Goal: Feedback & Contribution: Contribute content

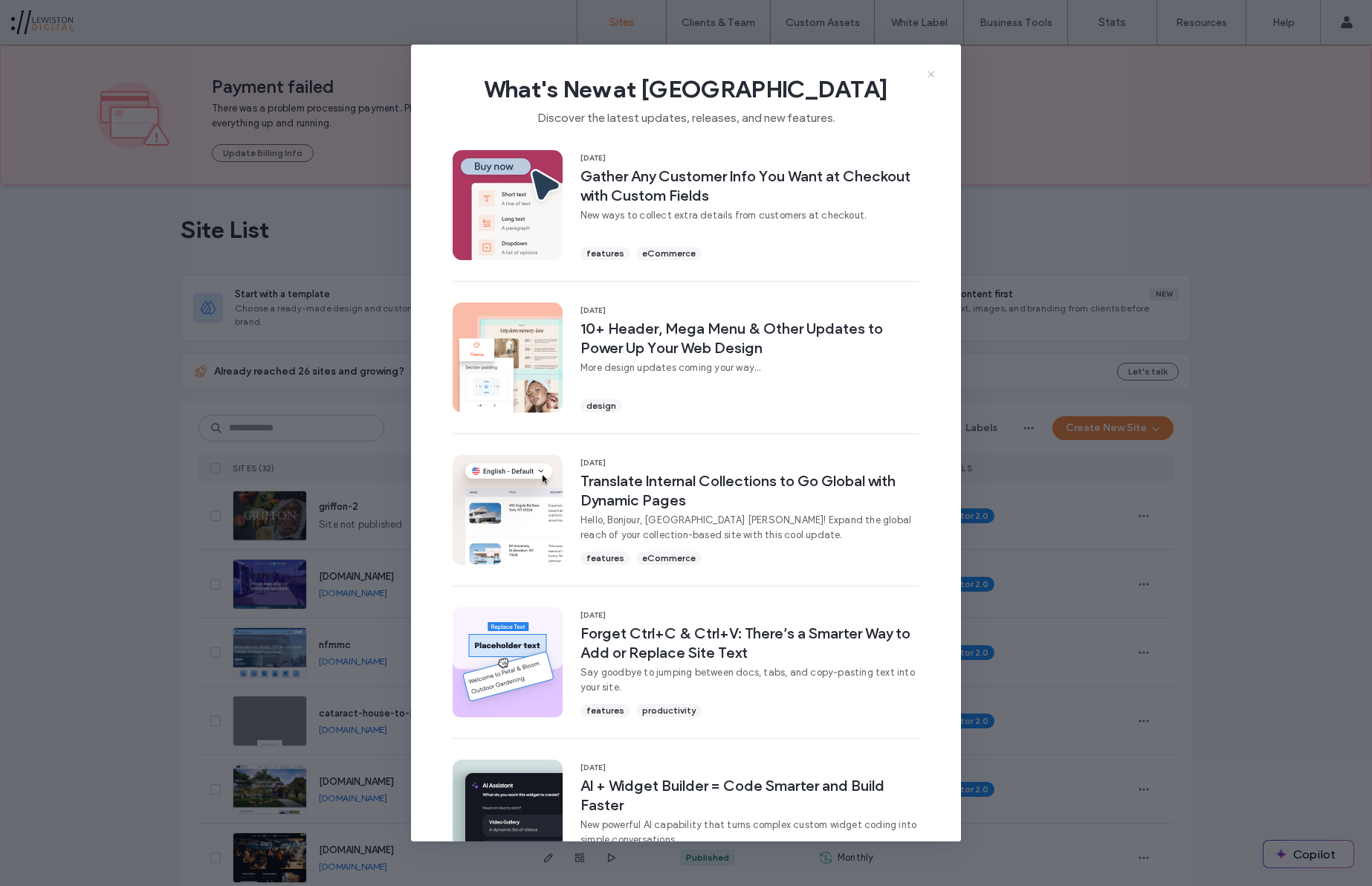
click at [932, 69] on icon at bounding box center [930, 74] width 12 height 12
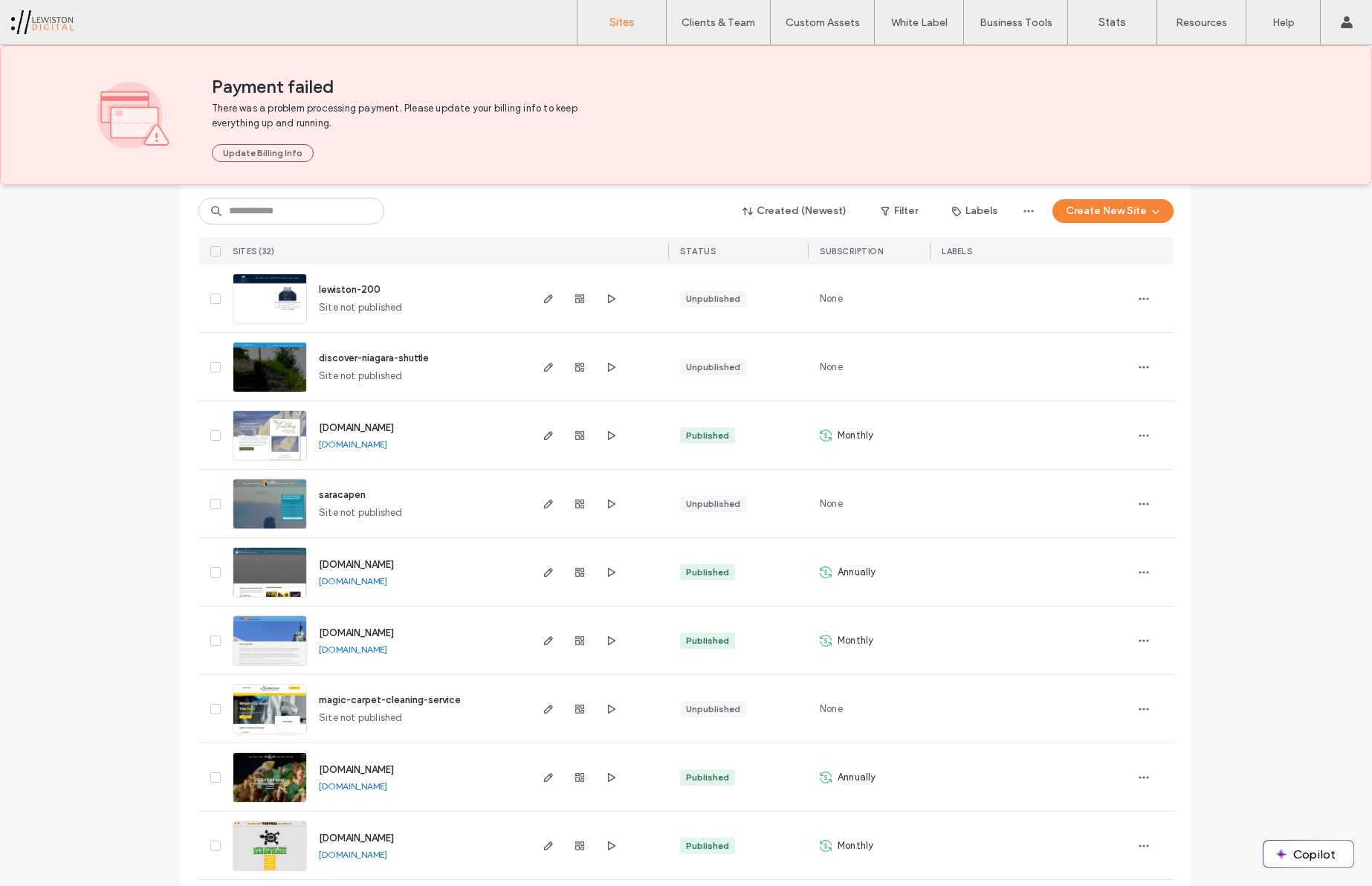
scroll to position [1801, 0]
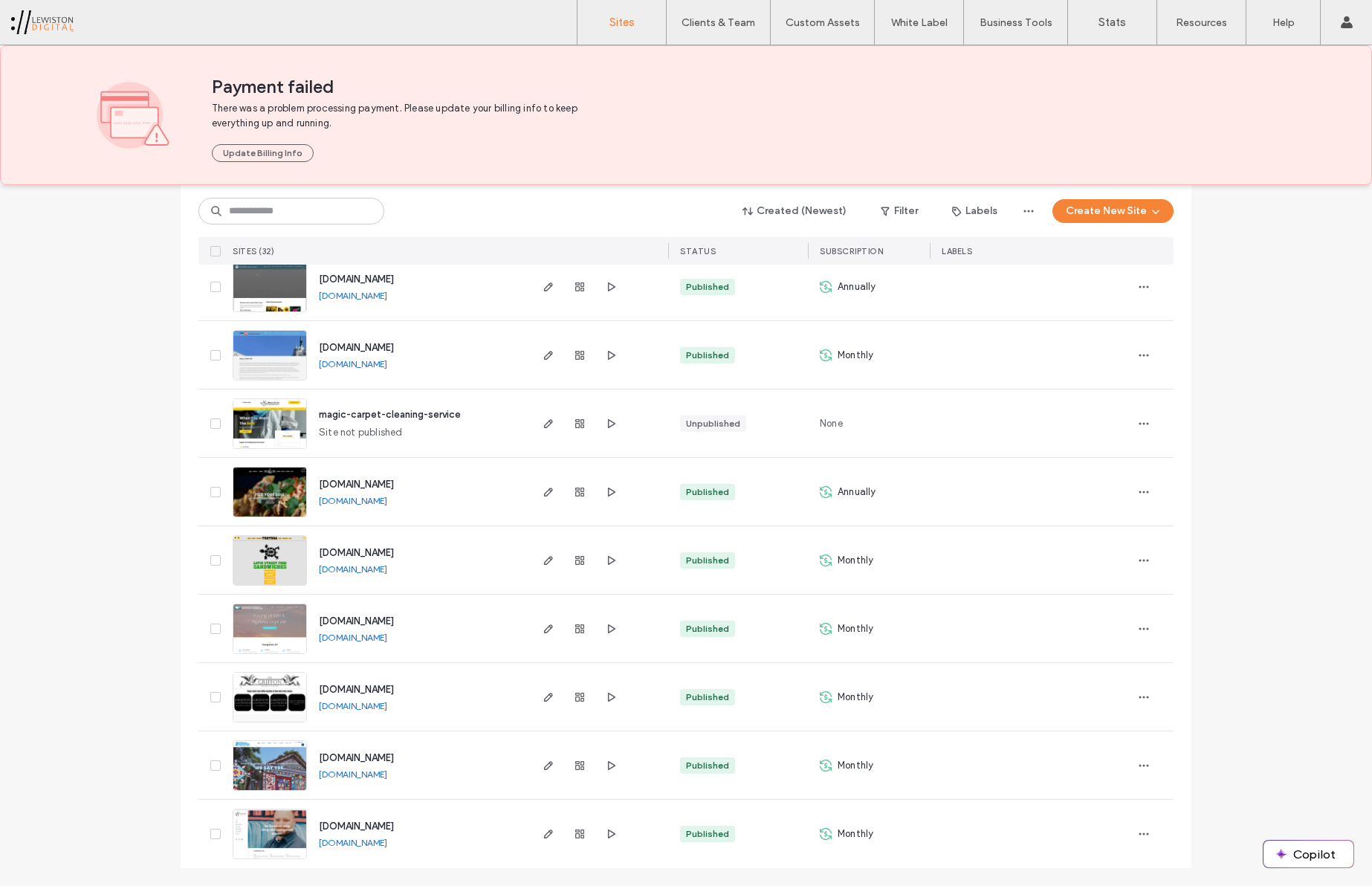
click at [394, 757] on span "www.discoverniagara.org" at bounding box center [356, 758] width 75 height 12
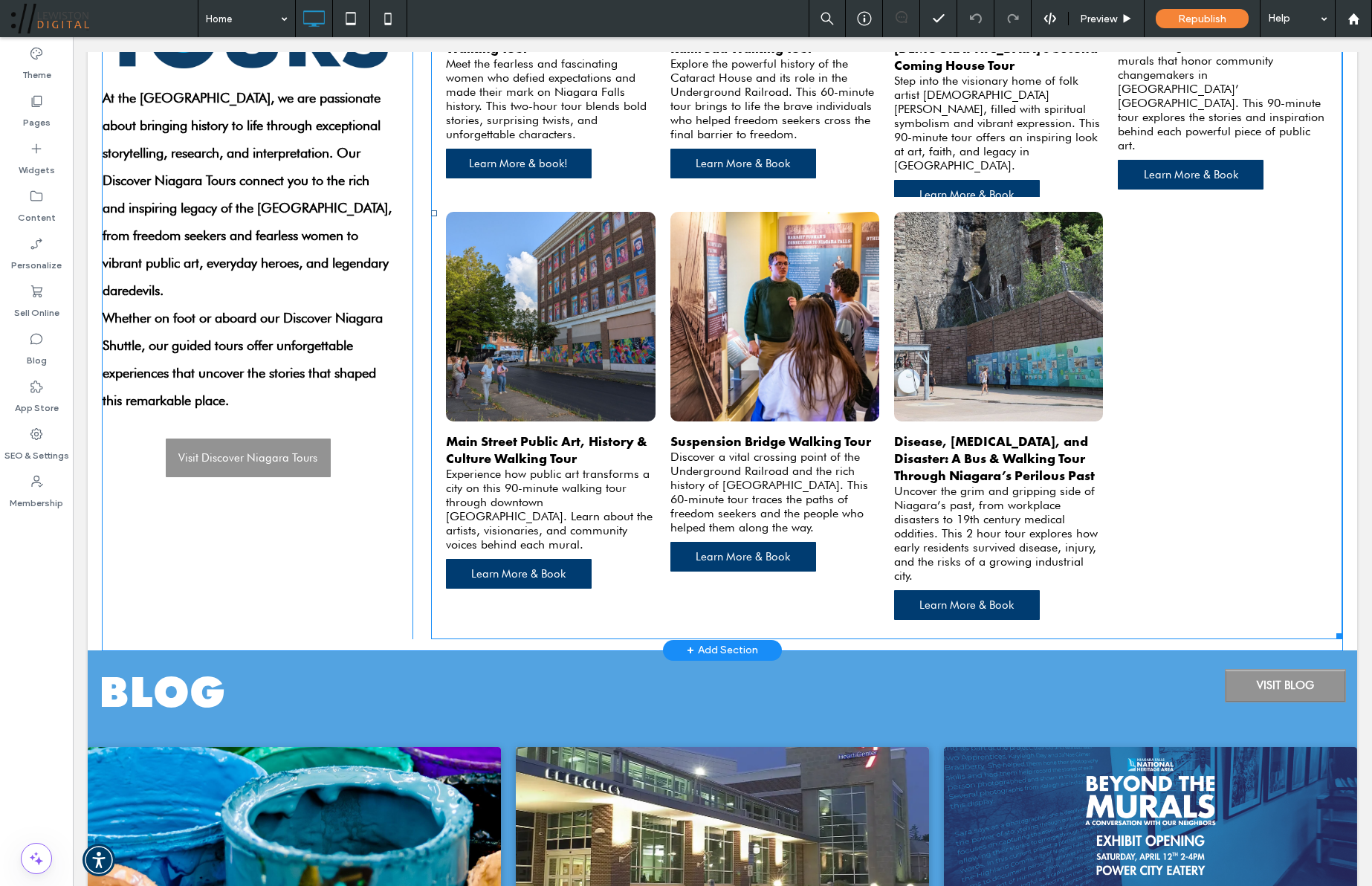
scroll to position [3046, 0]
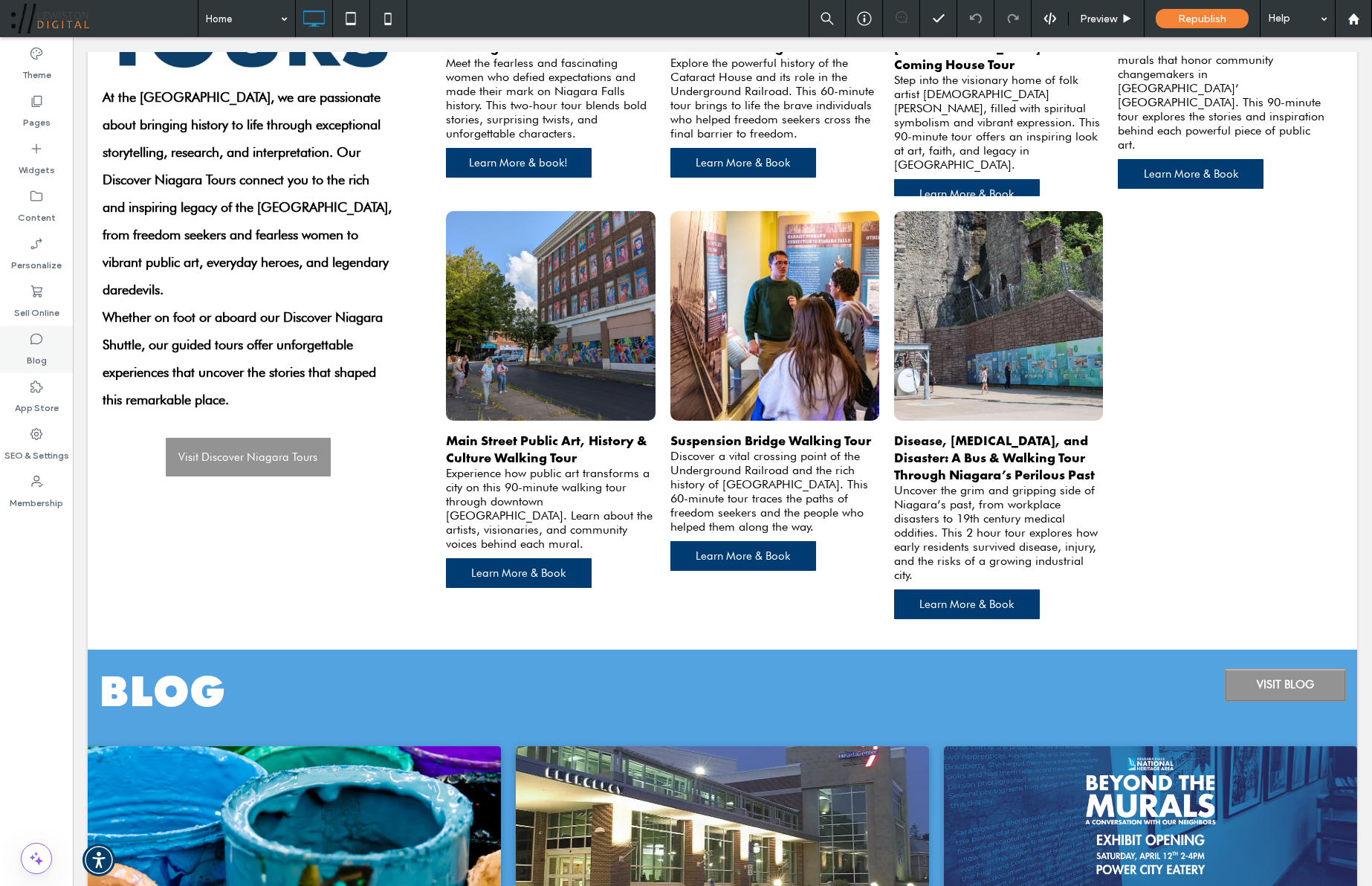
click at [45, 349] on label "Blog" at bounding box center [37, 356] width 20 height 20
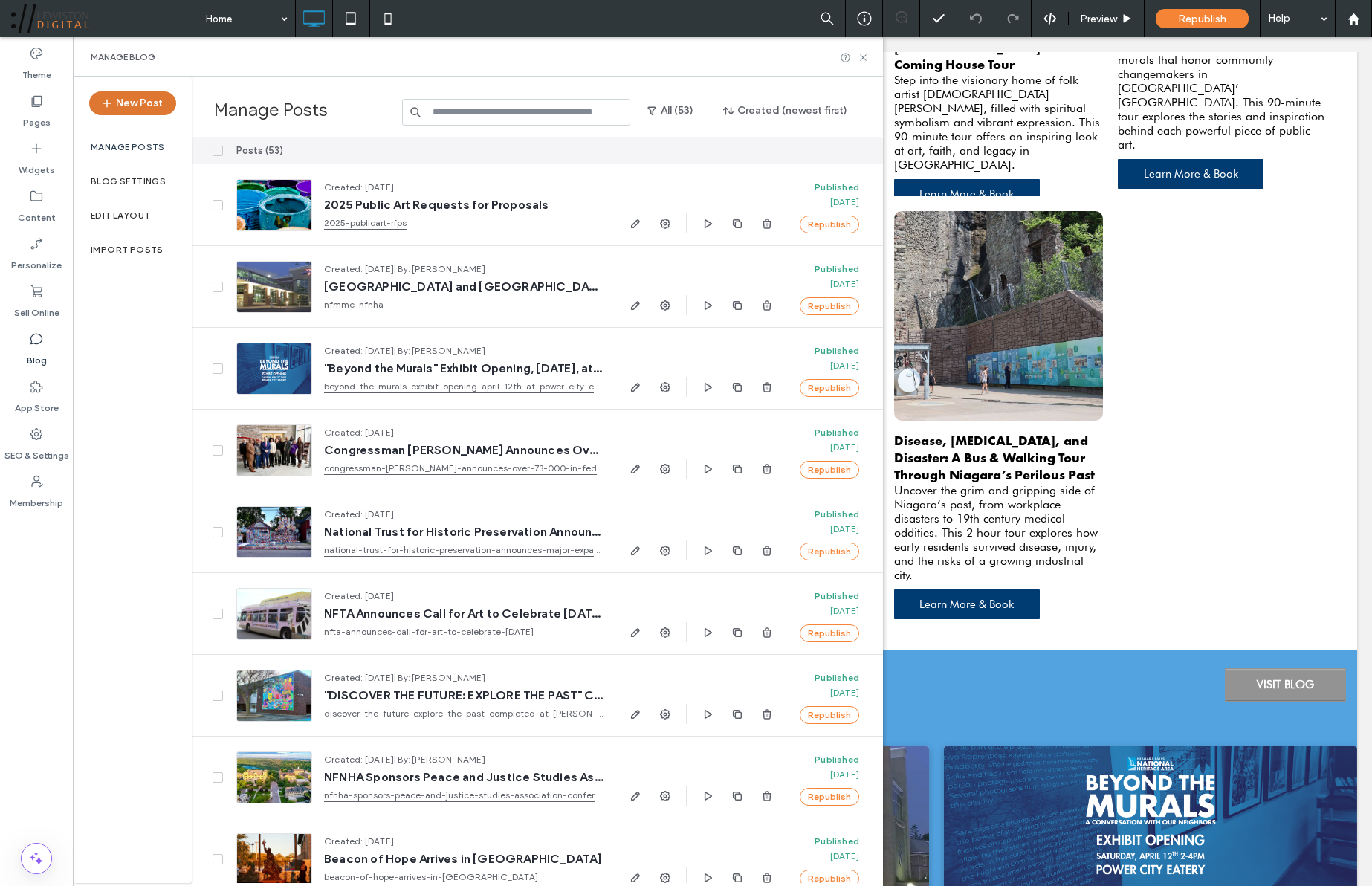
click at [153, 102] on button "New Post" at bounding box center [133, 103] width 87 height 24
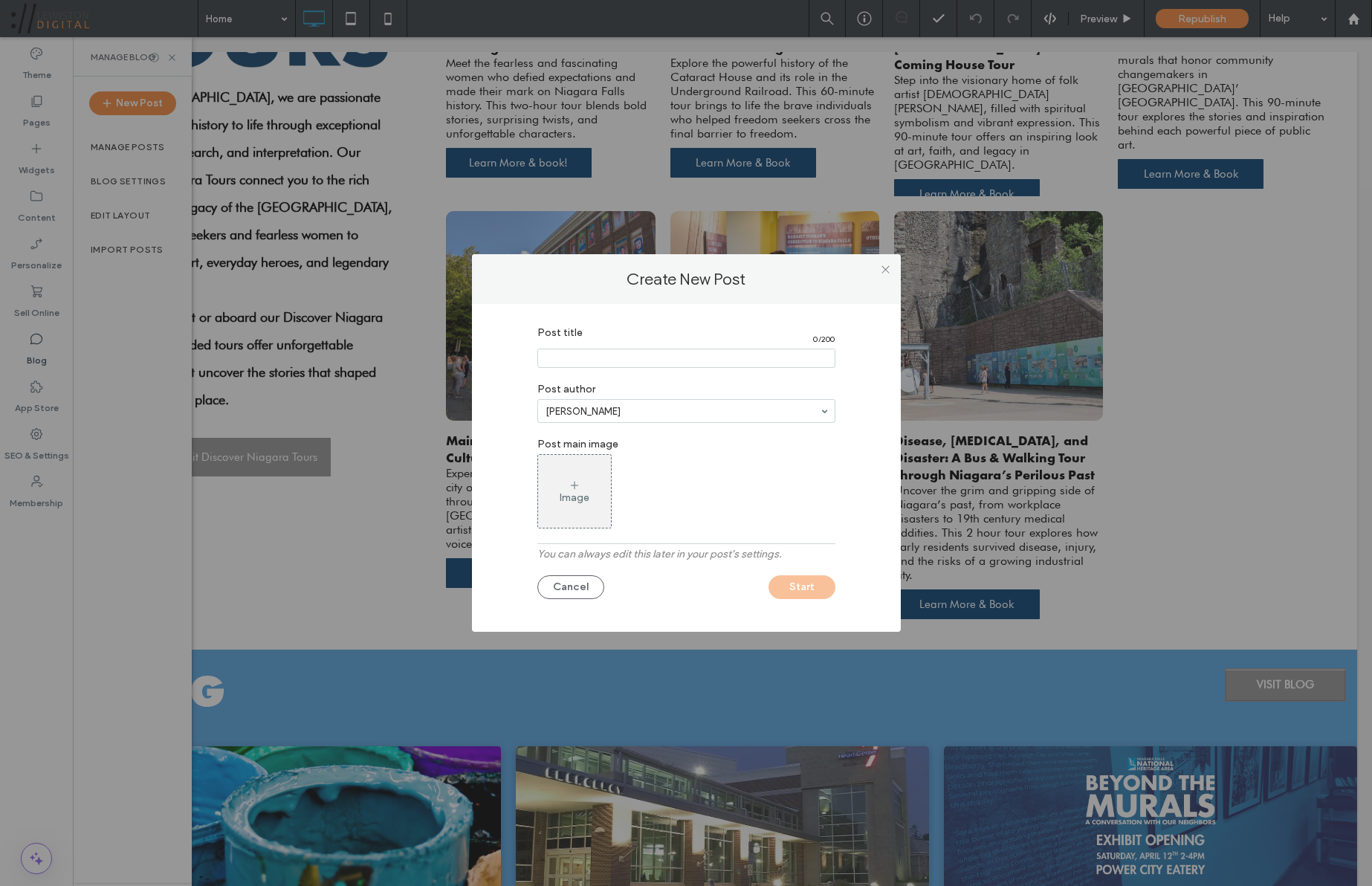
click at [645, 361] on input "Post title" at bounding box center [686, 359] width 298 height 20
type input "**********"
click at [597, 500] on div "Image" at bounding box center [574, 492] width 73 height 69
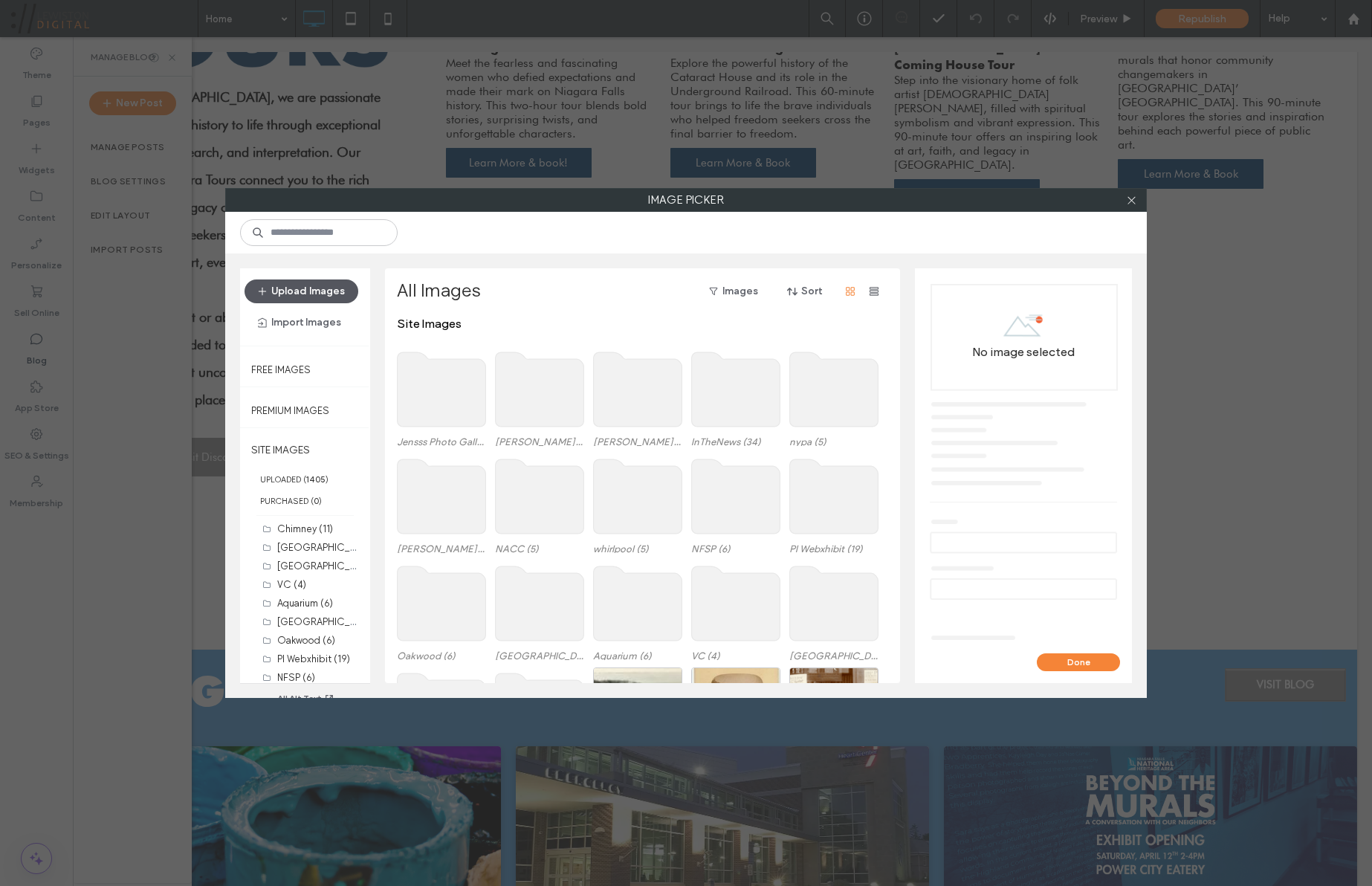
click at [338, 295] on button "Upload Images" at bounding box center [302, 291] width 114 height 24
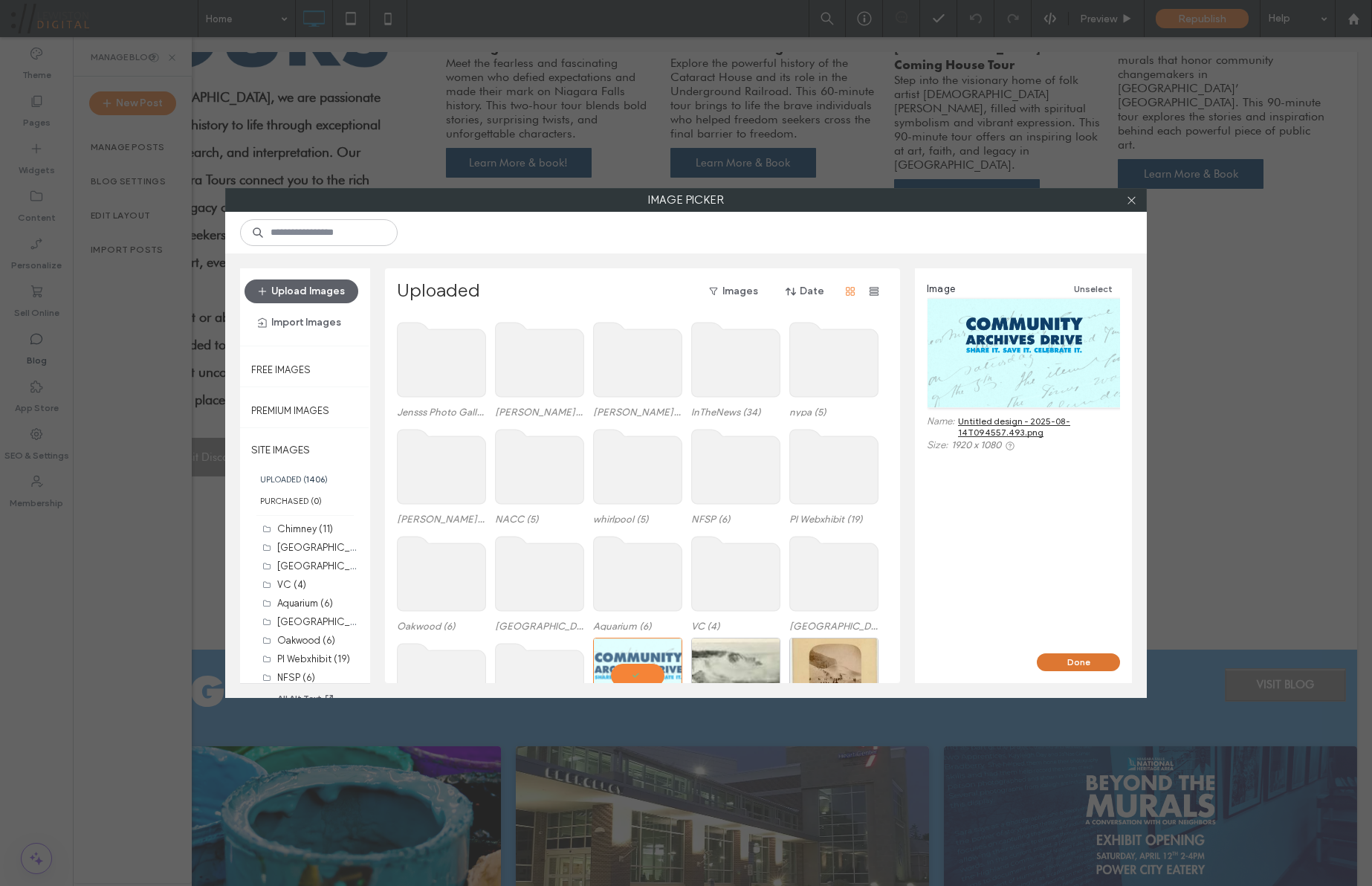
click at [1086, 659] on button "Done" at bounding box center [1078, 662] width 83 height 18
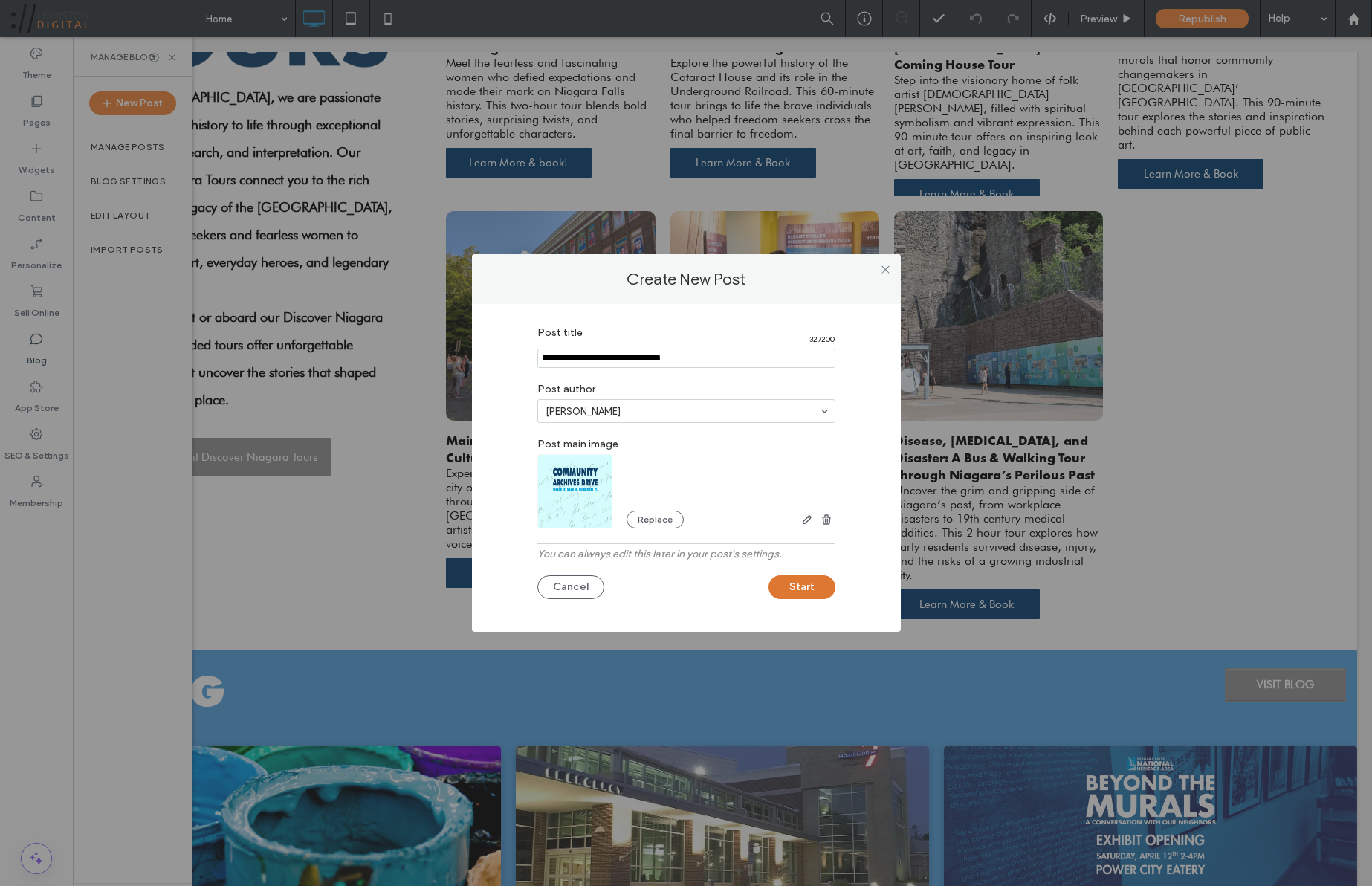
click at [801, 587] on button "Start" at bounding box center [801, 587] width 67 height 24
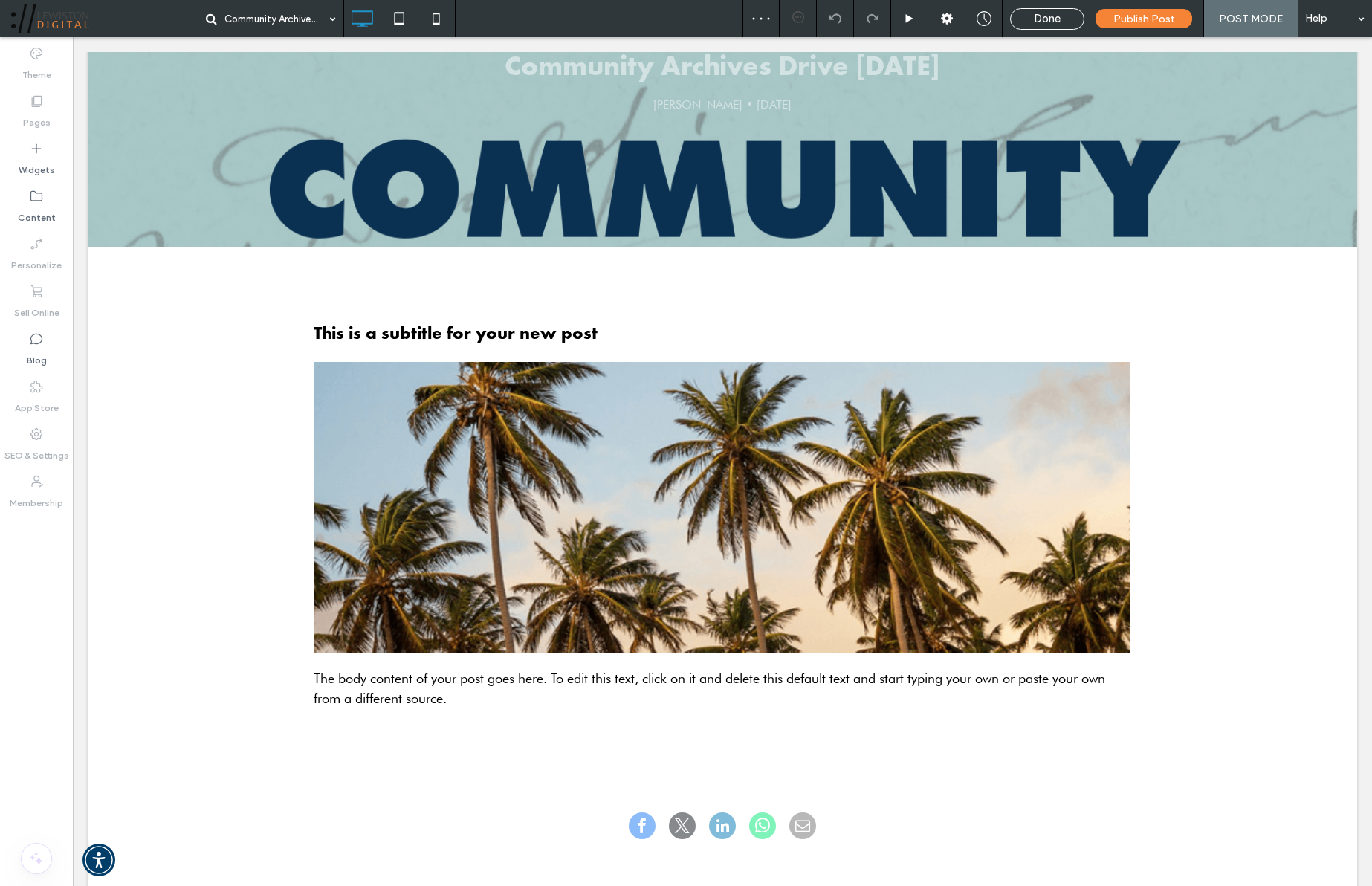
scroll to position [244, 0]
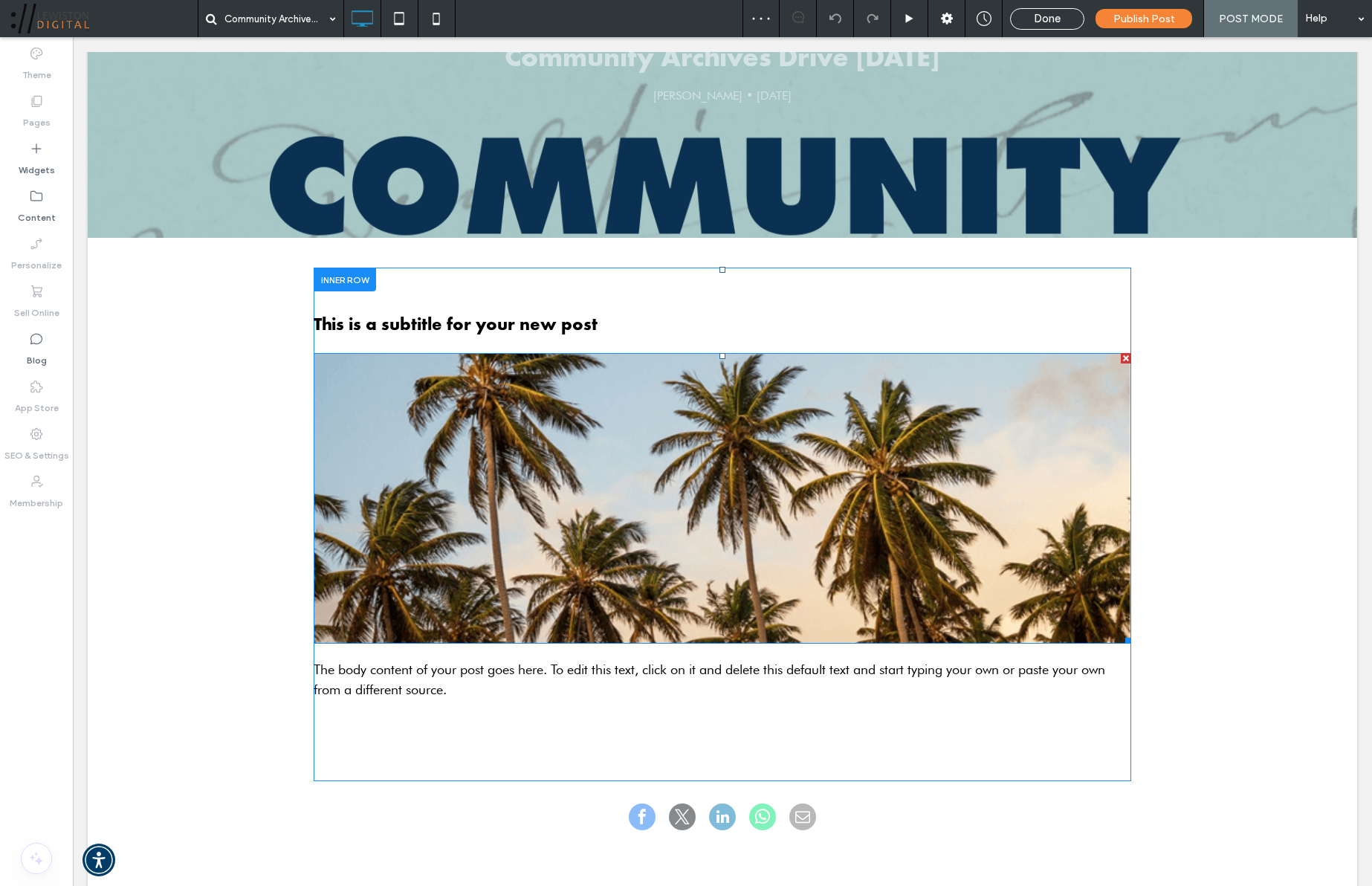
click at [1019, 454] on img at bounding box center [722, 499] width 817 height 290
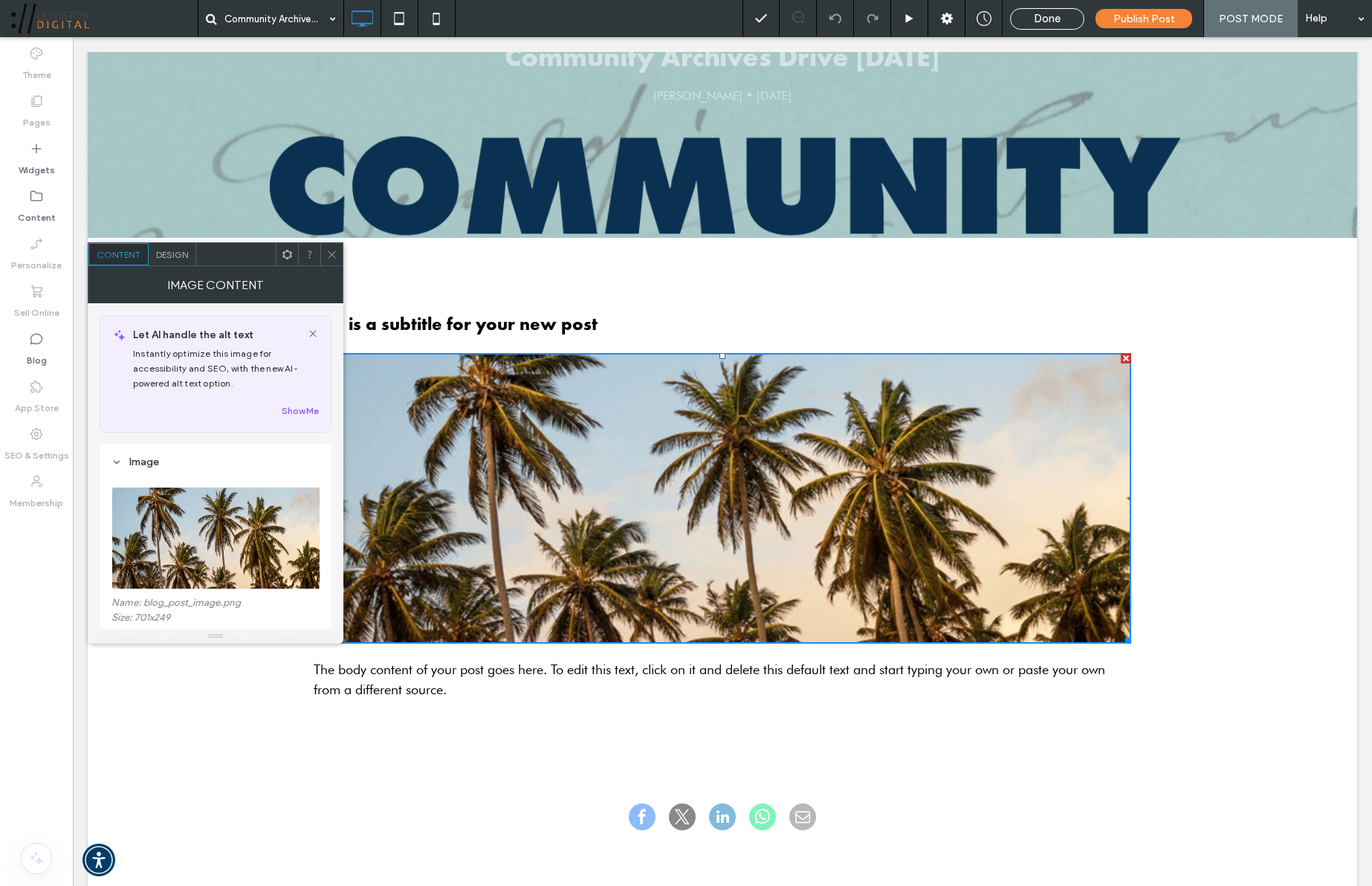
click at [1130, 360] on div at bounding box center [1126, 359] width 11 height 11
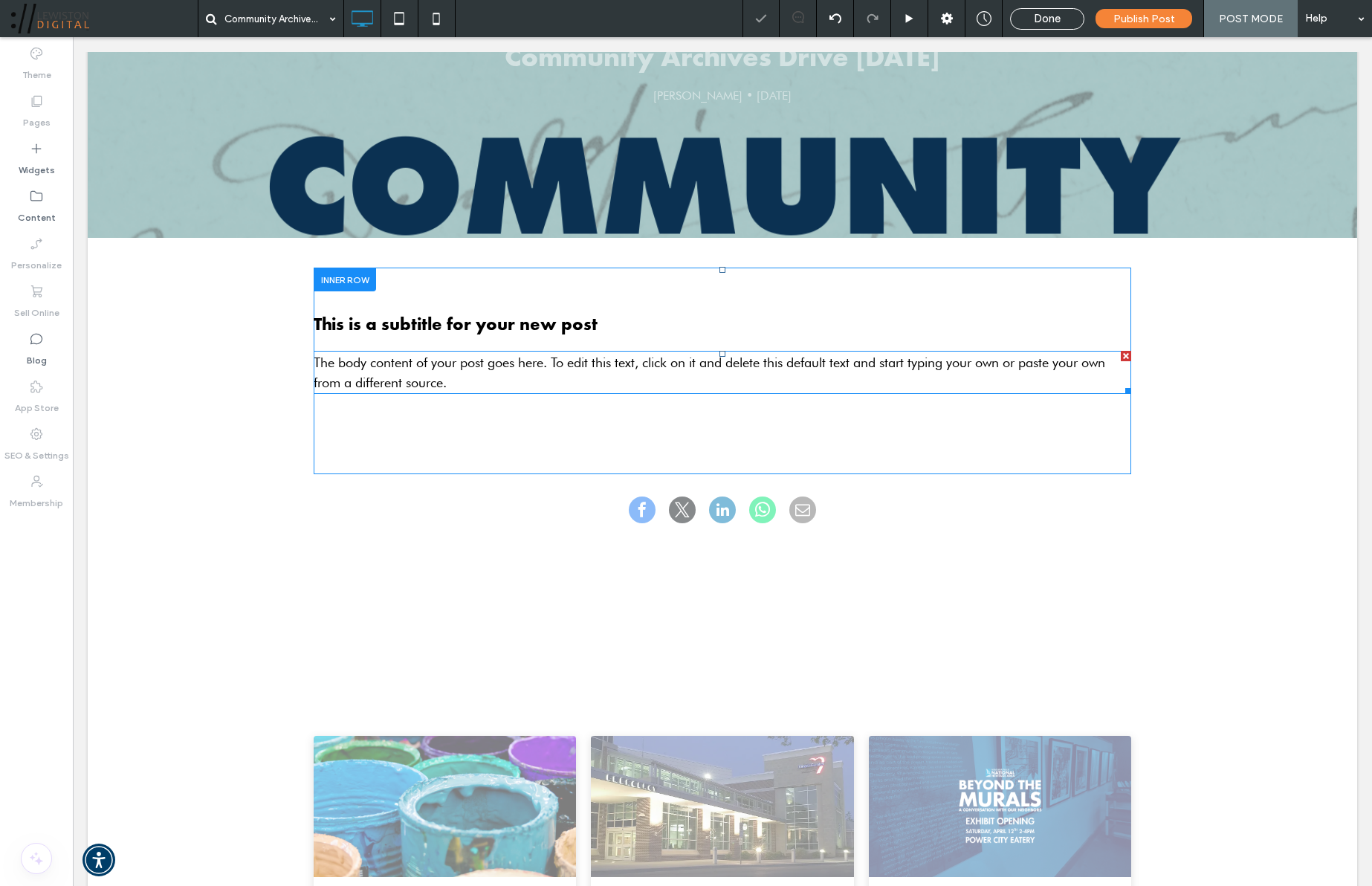
click at [688, 371] on p "The body content of your post goes here. To edit this text, click on it and del…" at bounding box center [722, 372] width 817 height 40
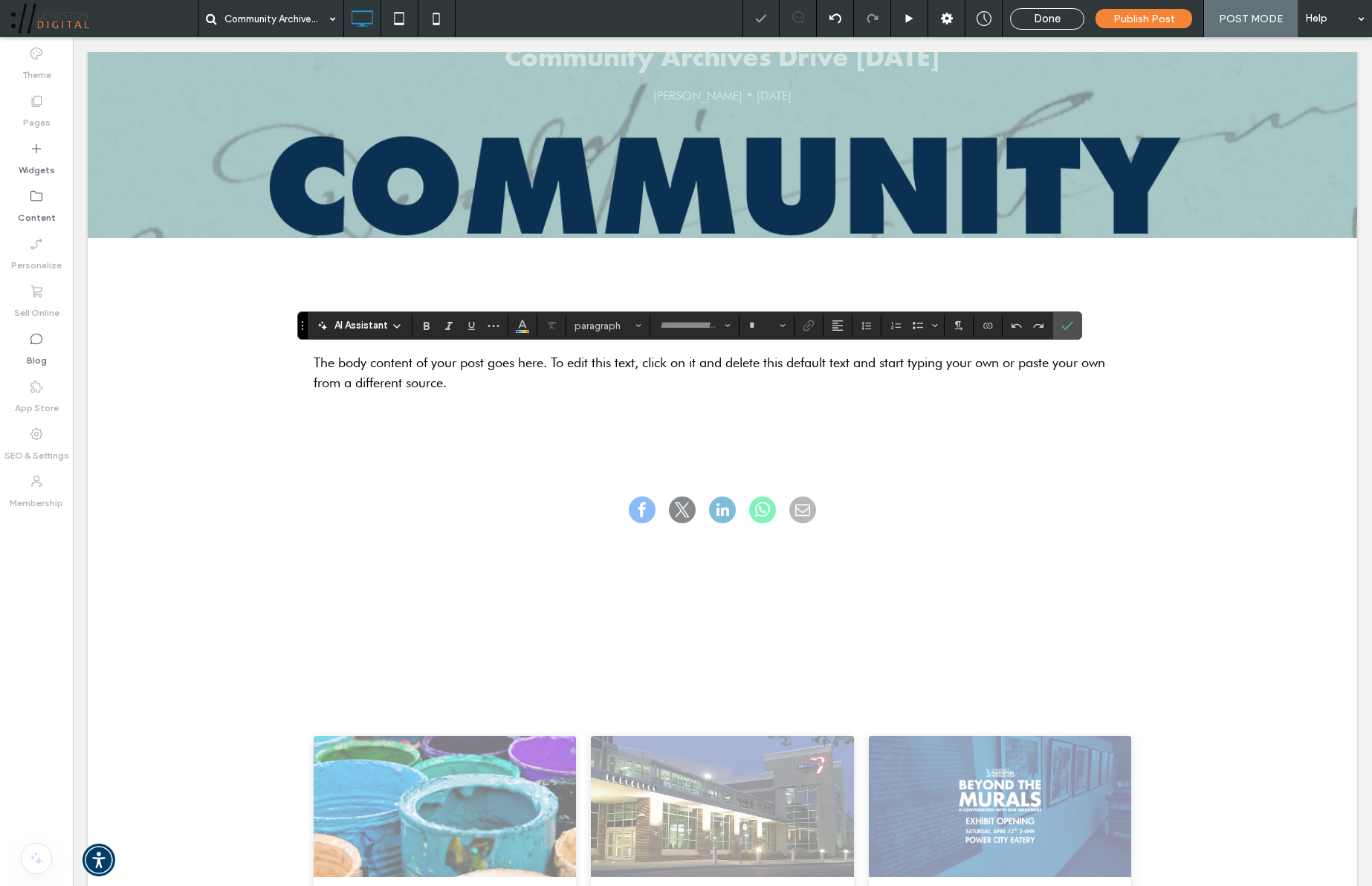
type input "**********"
type input "**"
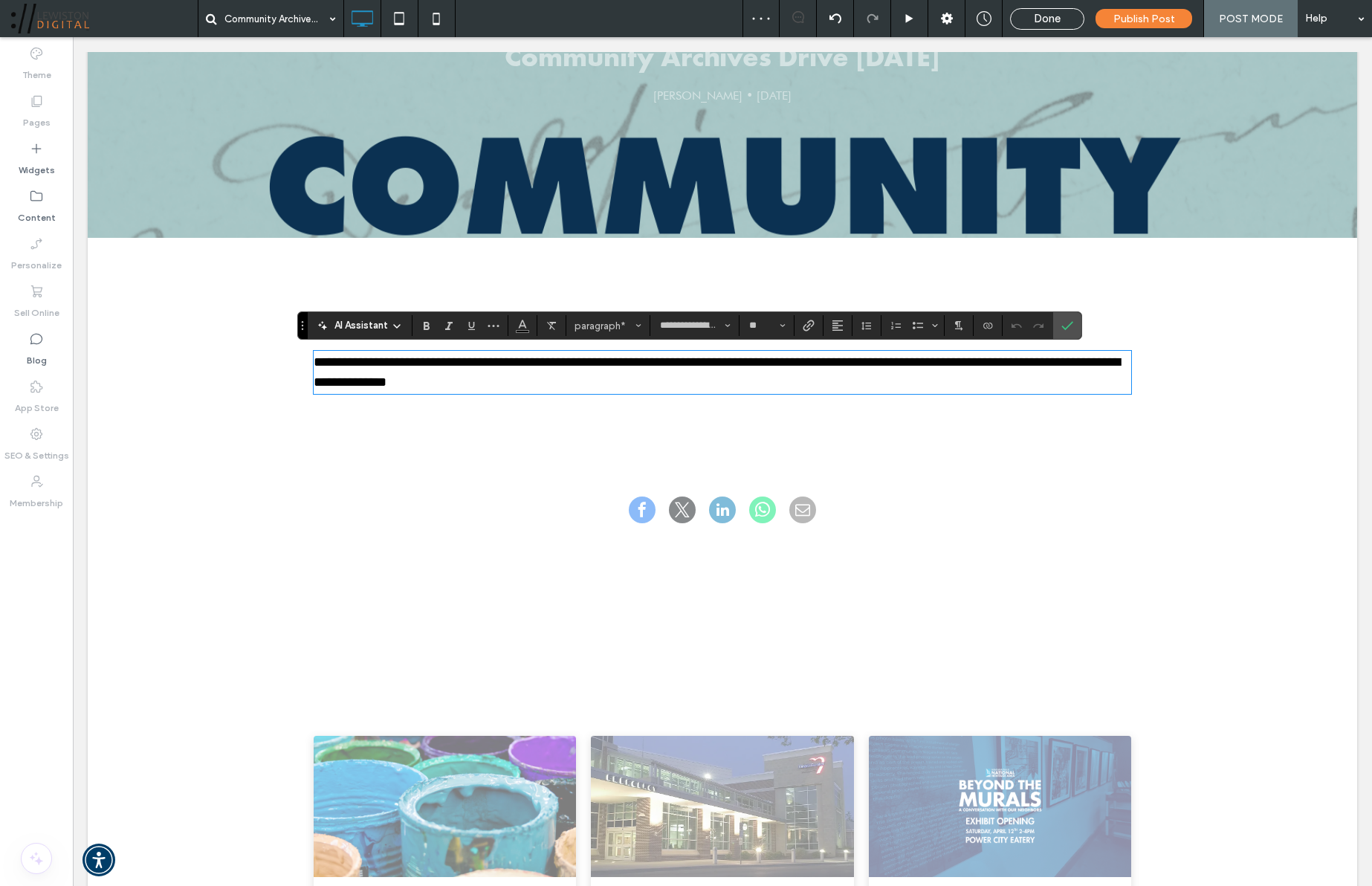
scroll to position [0, 0]
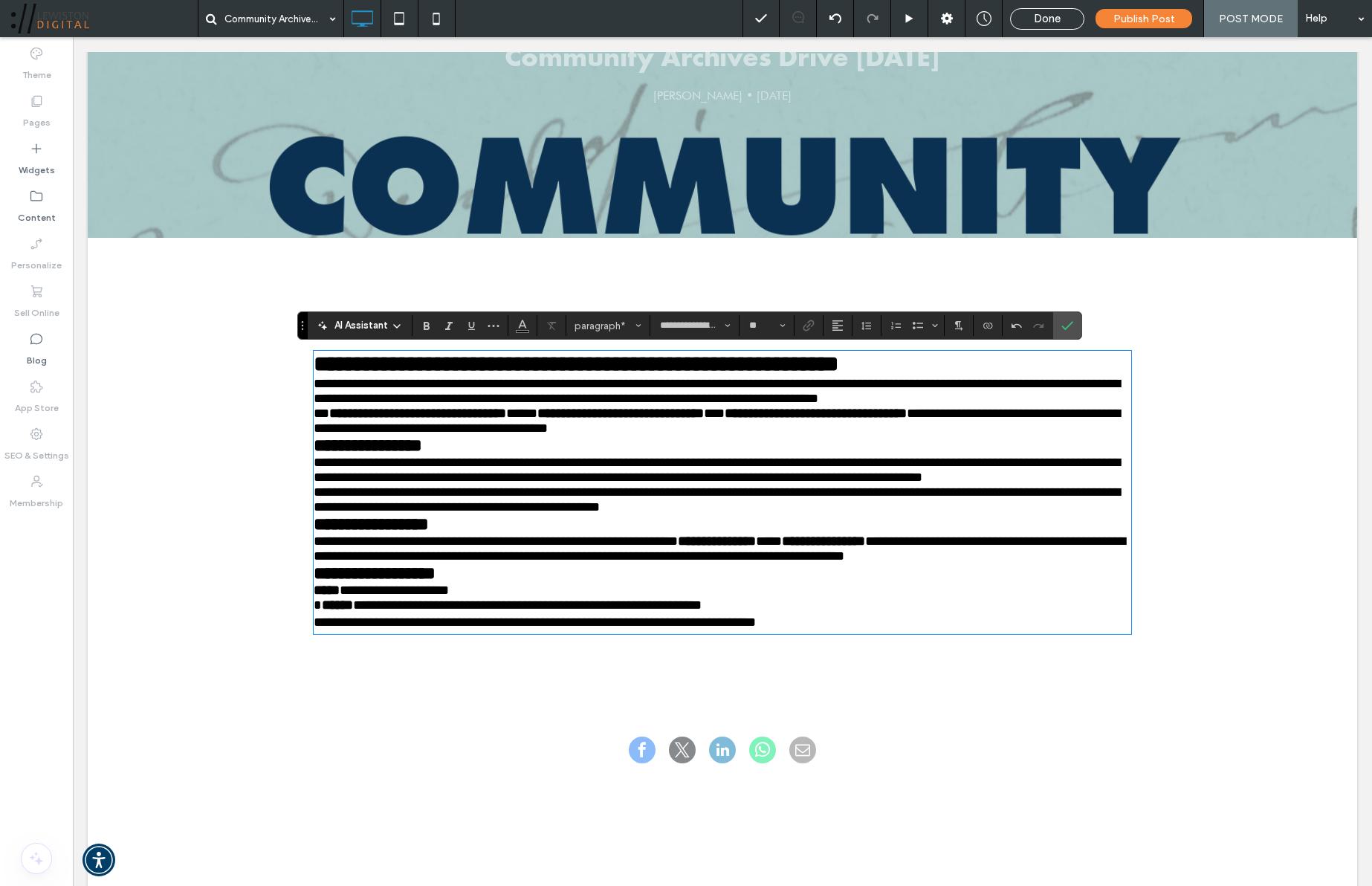
click at [981, 432] on p "**********" at bounding box center [722, 420] width 817 height 29
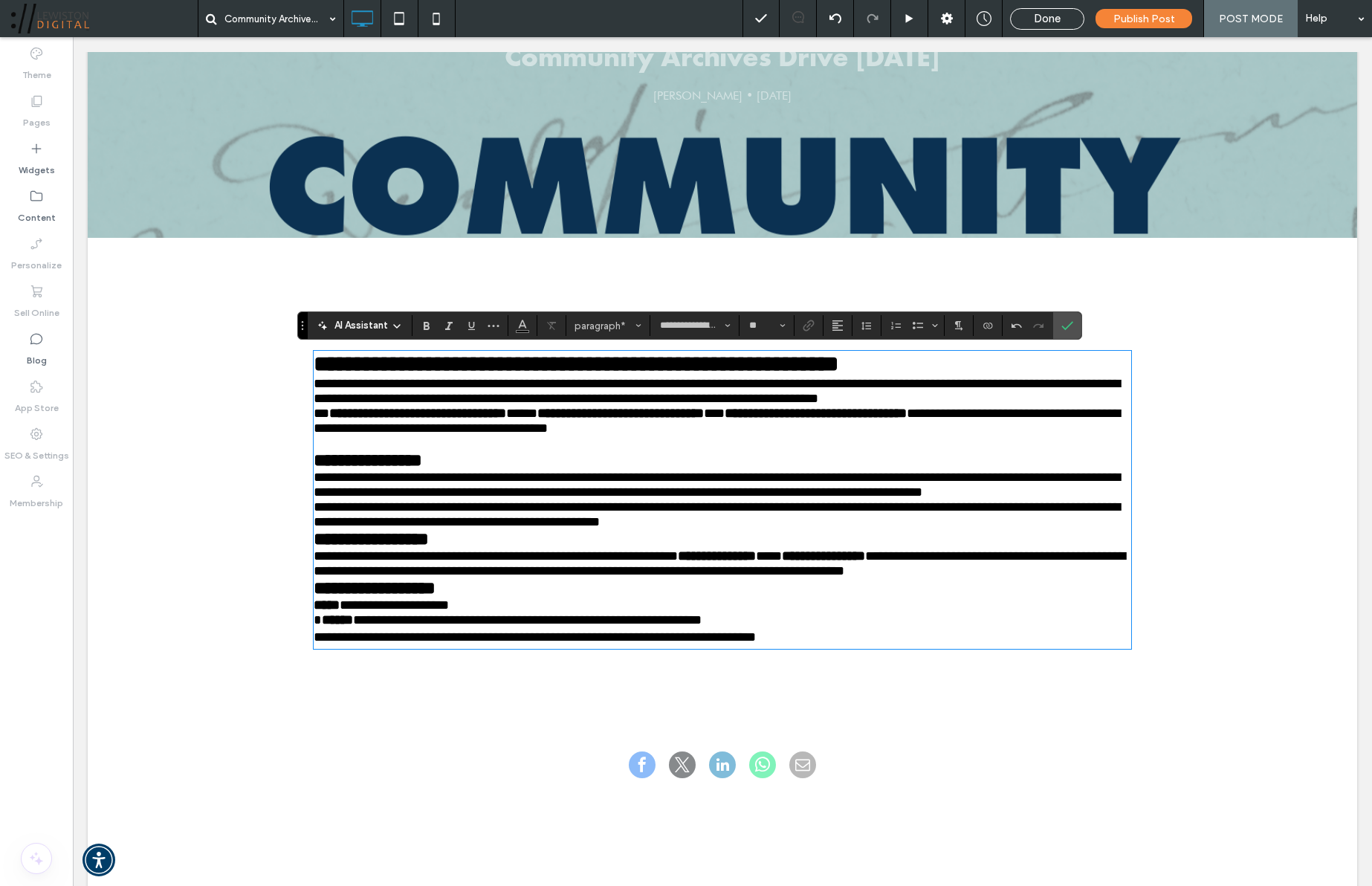
click at [789, 529] on p "**********" at bounding box center [722, 514] width 817 height 29
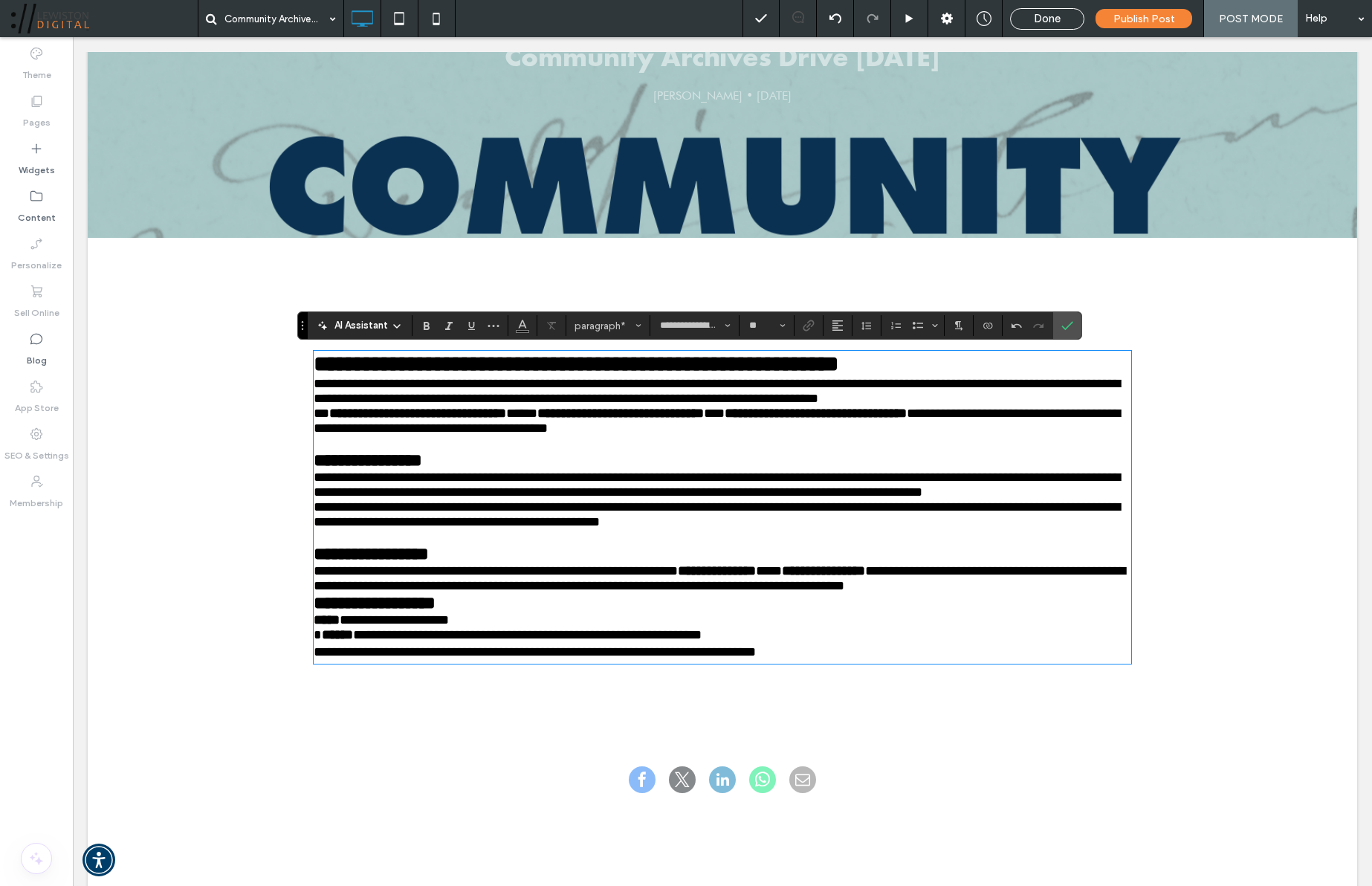
click at [1043, 593] on p "**********" at bounding box center [722, 578] width 817 height 29
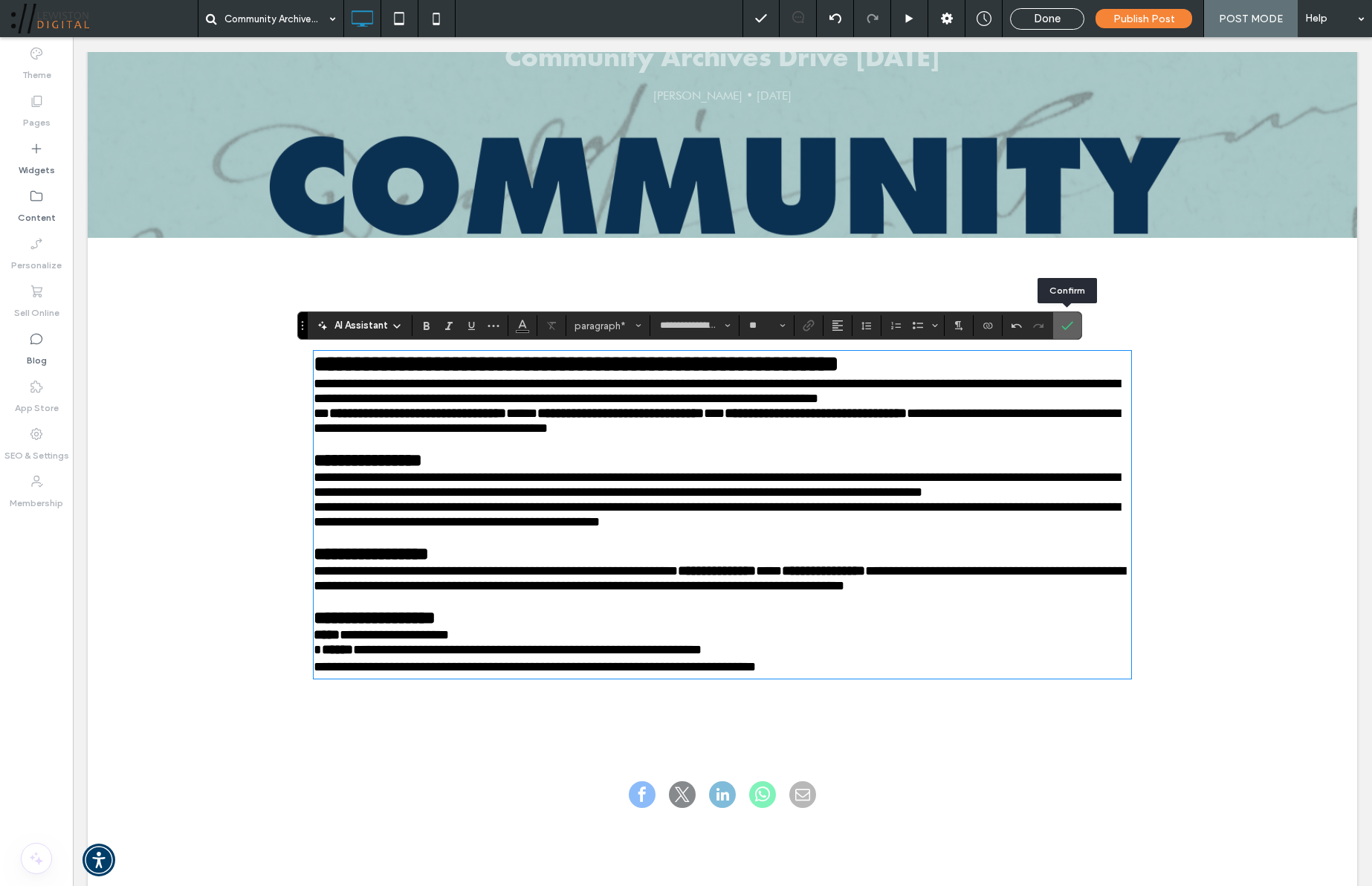
drag, startPoint x: 1067, startPoint y: 326, endPoint x: 737, endPoint y: 293, distance: 331.6
click at [1067, 326] on use "Confirm" at bounding box center [1067, 326] width 12 height 9
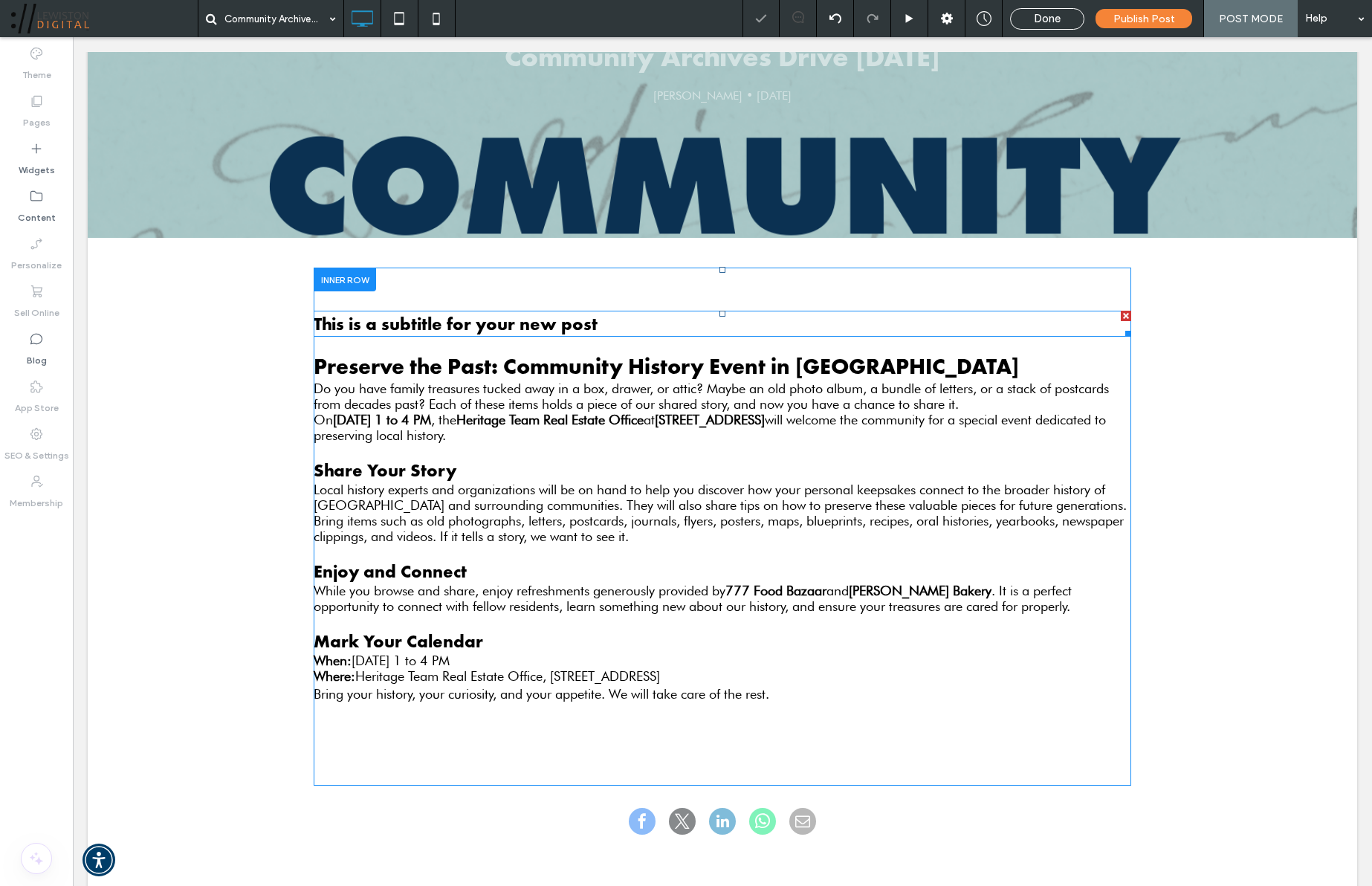
click at [1125, 315] on div at bounding box center [1126, 316] width 11 height 11
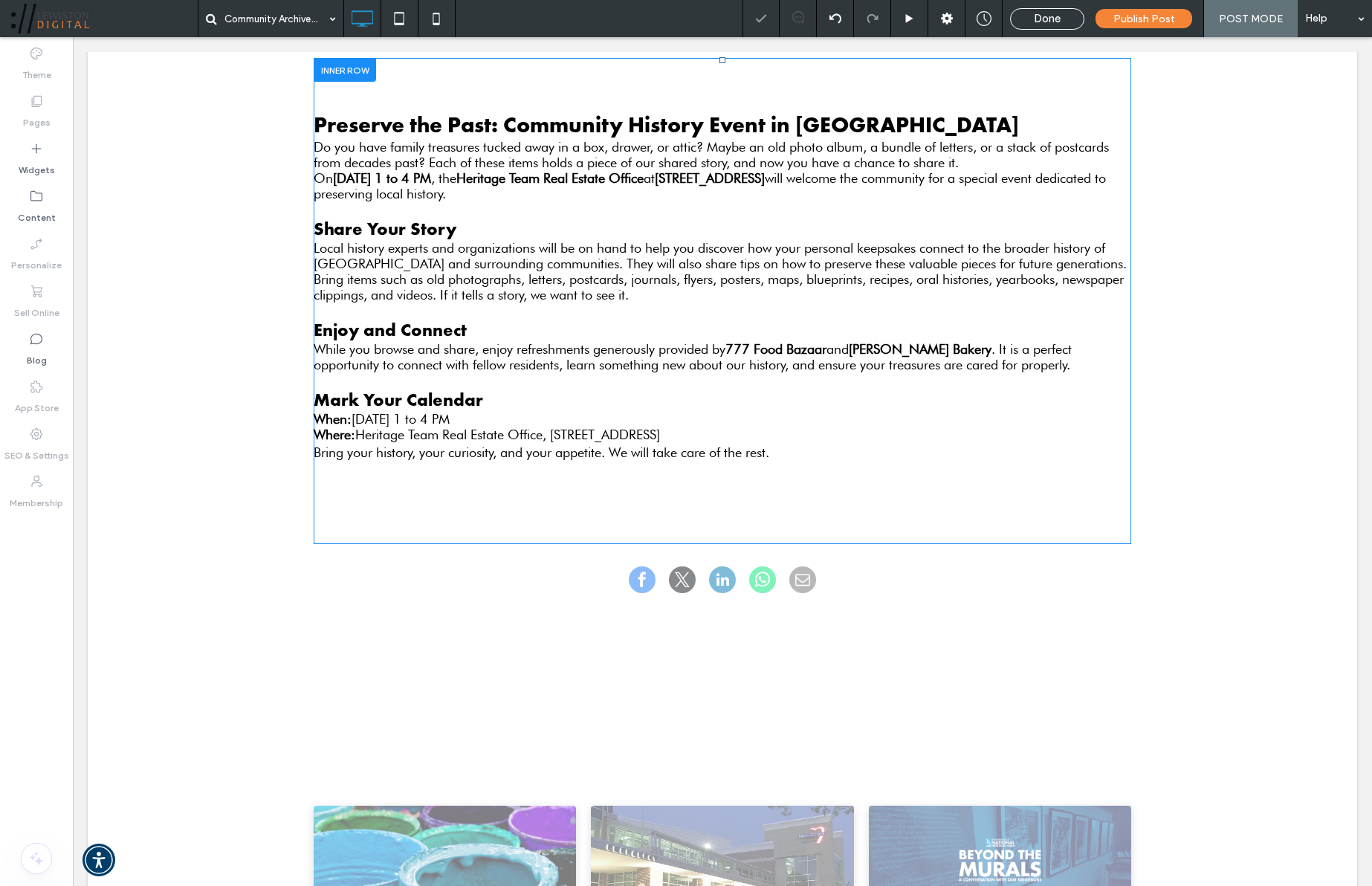
scroll to position [459, 0]
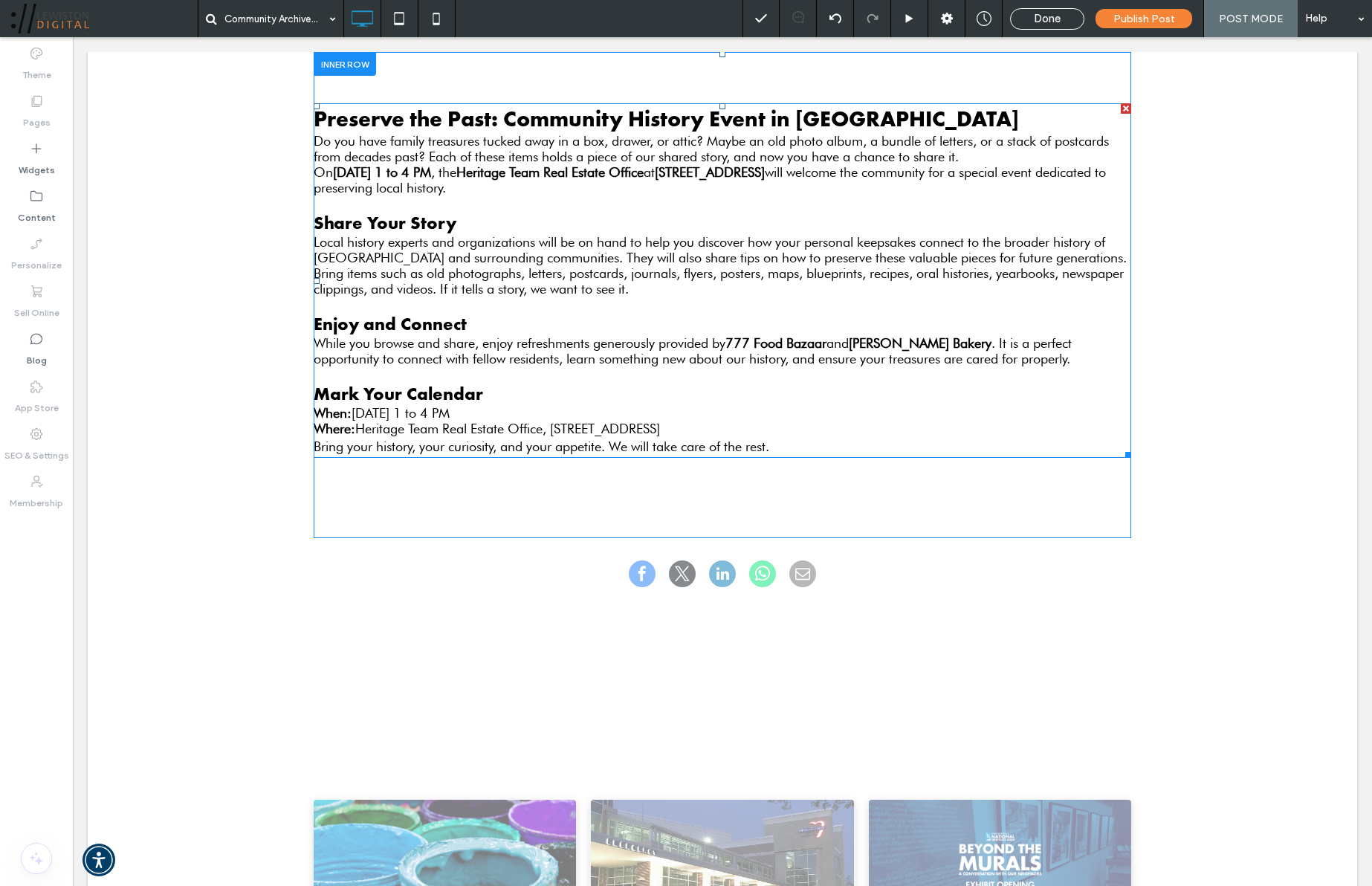
click at [935, 451] on p "Bring your history, your curiosity, and your appetite. We will take care of the…" at bounding box center [722, 446] width 817 height 20
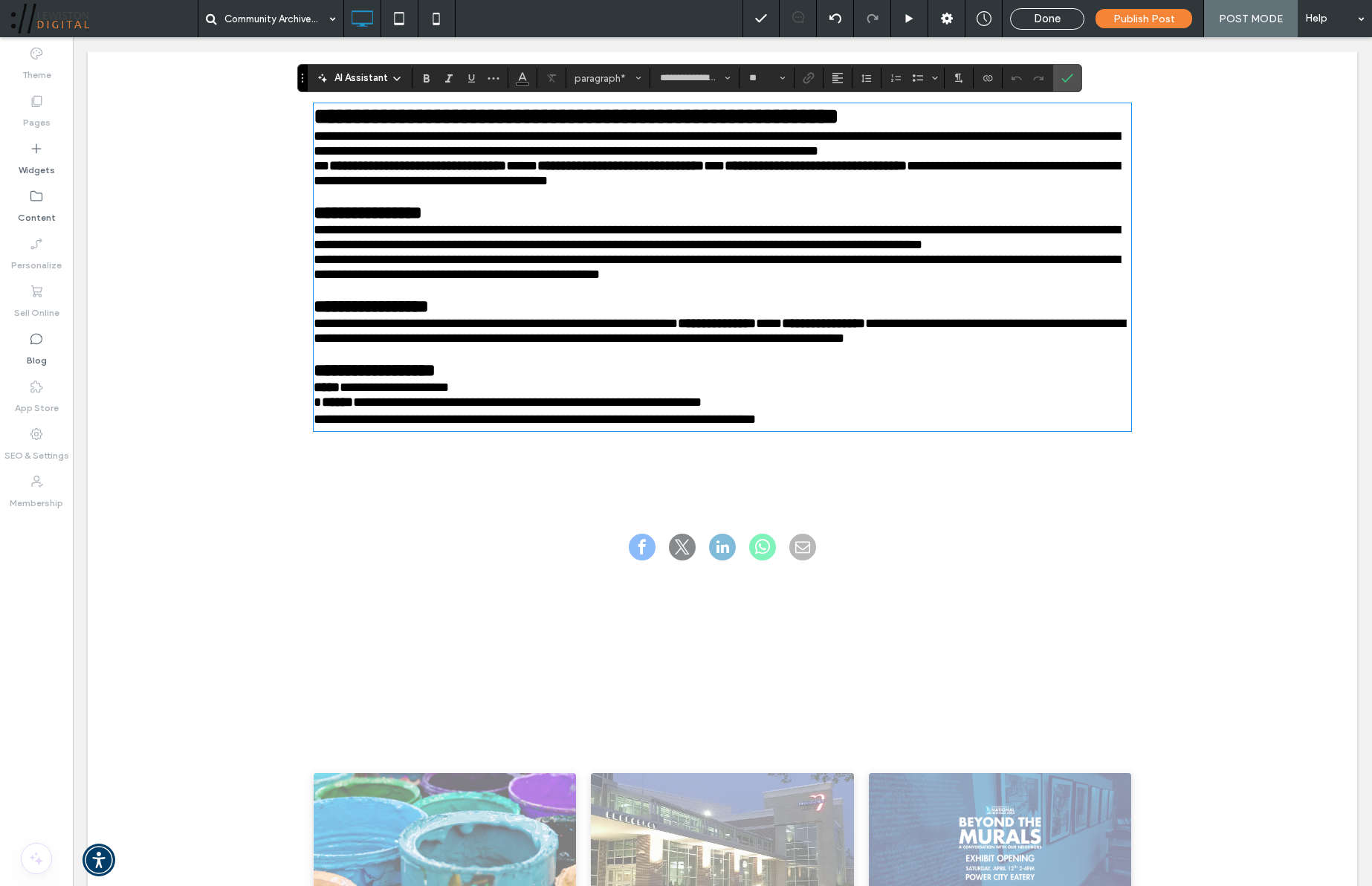
click at [935, 429] on p "**********" at bounding box center [722, 419] width 817 height 20
click at [42, 199] on use at bounding box center [36, 197] width 12 height 11
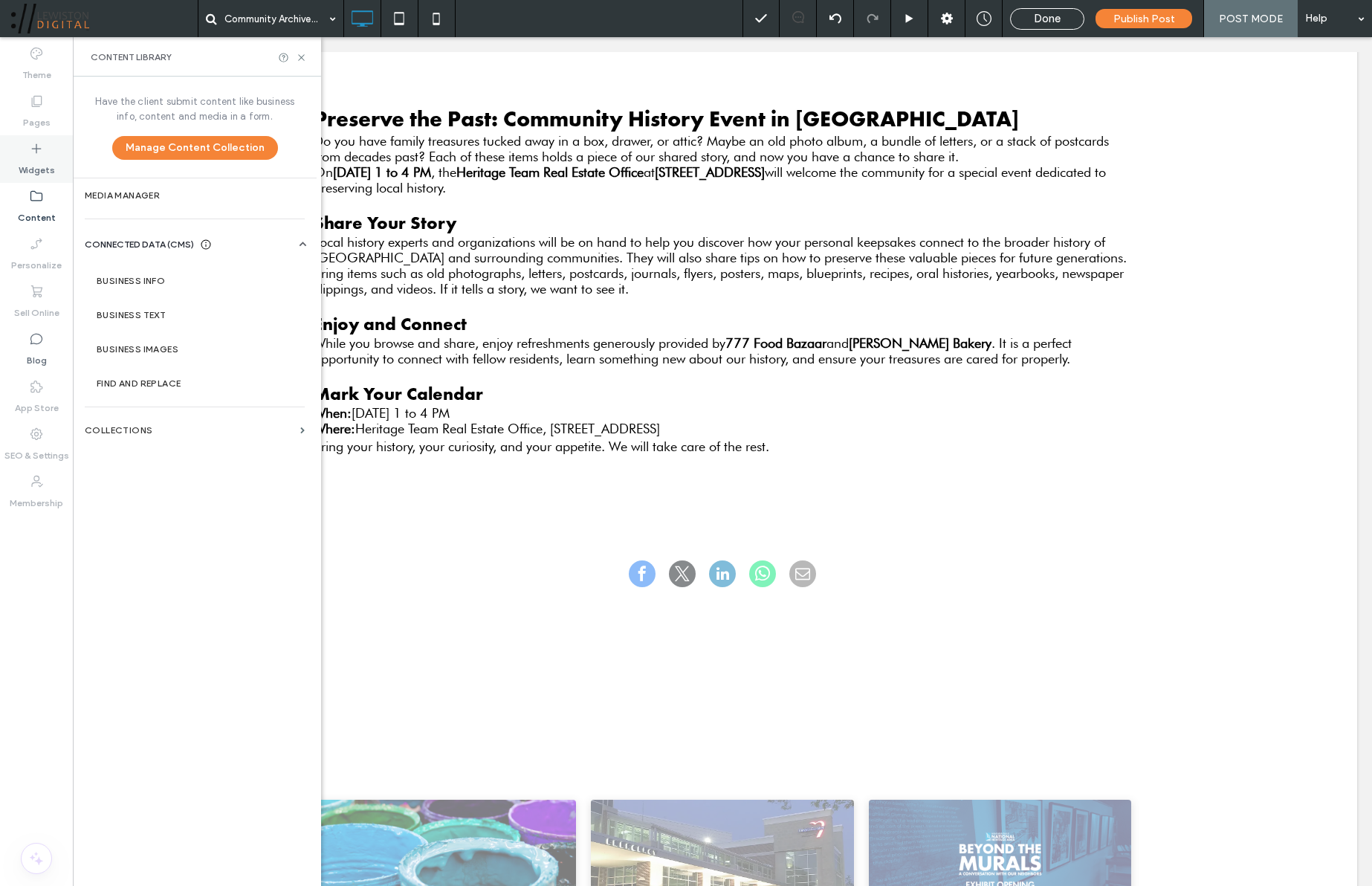
click at [34, 154] on icon at bounding box center [37, 149] width 15 height 15
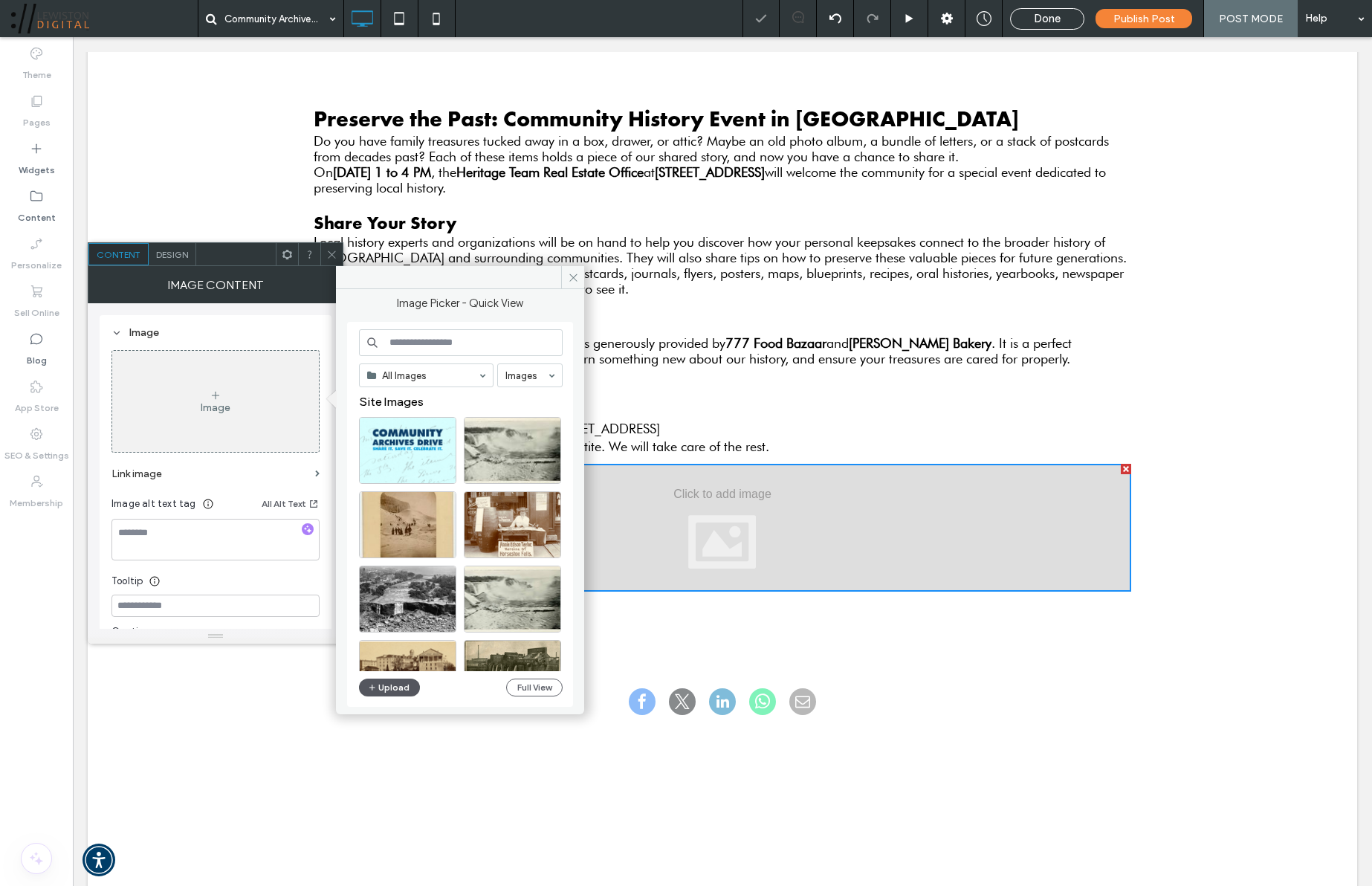
click at [394, 692] on button "Upload" at bounding box center [389, 687] width 61 height 18
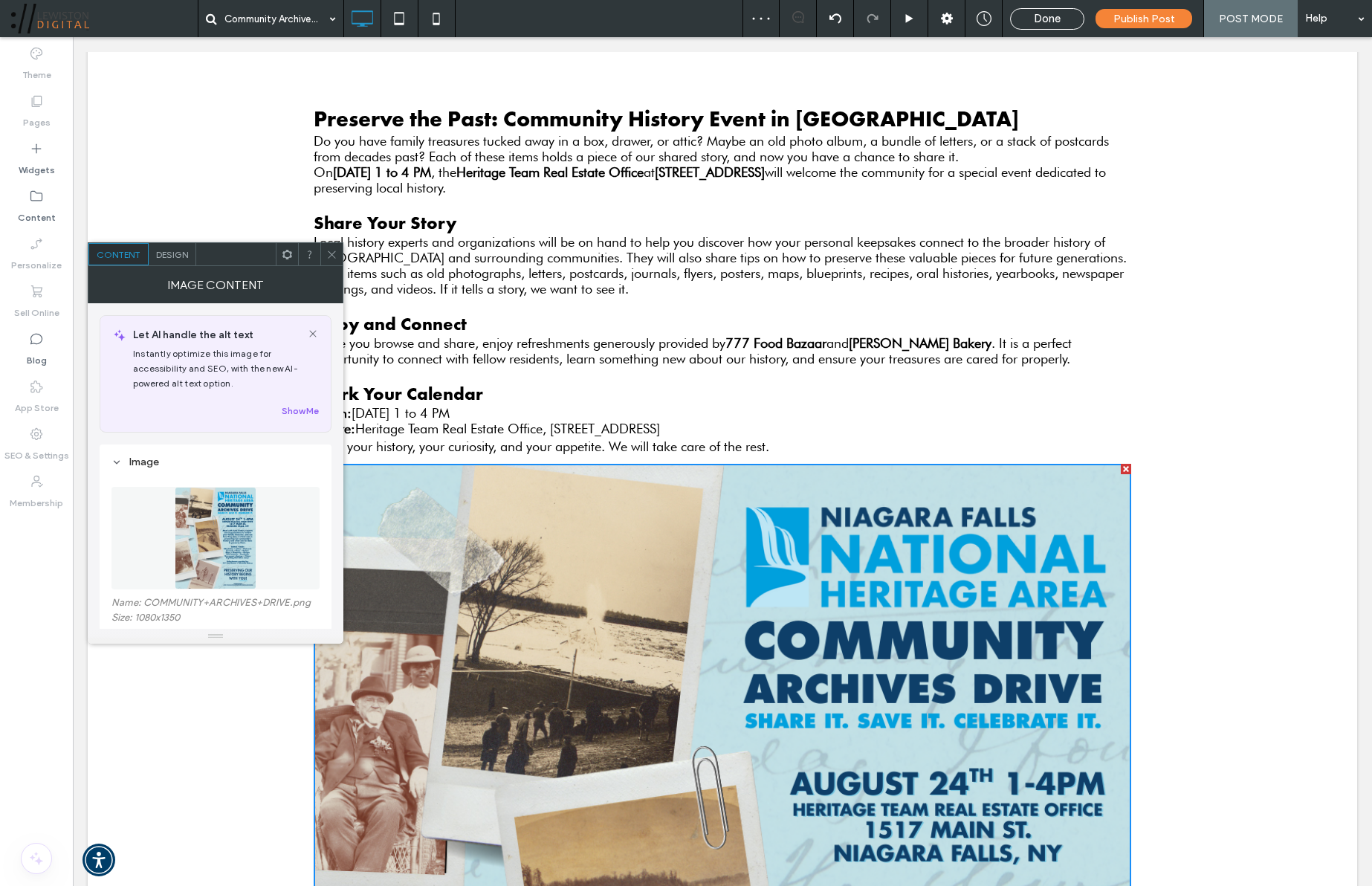
click at [328, 257] on icon at bounding box center [331, 255] width 12 height 12
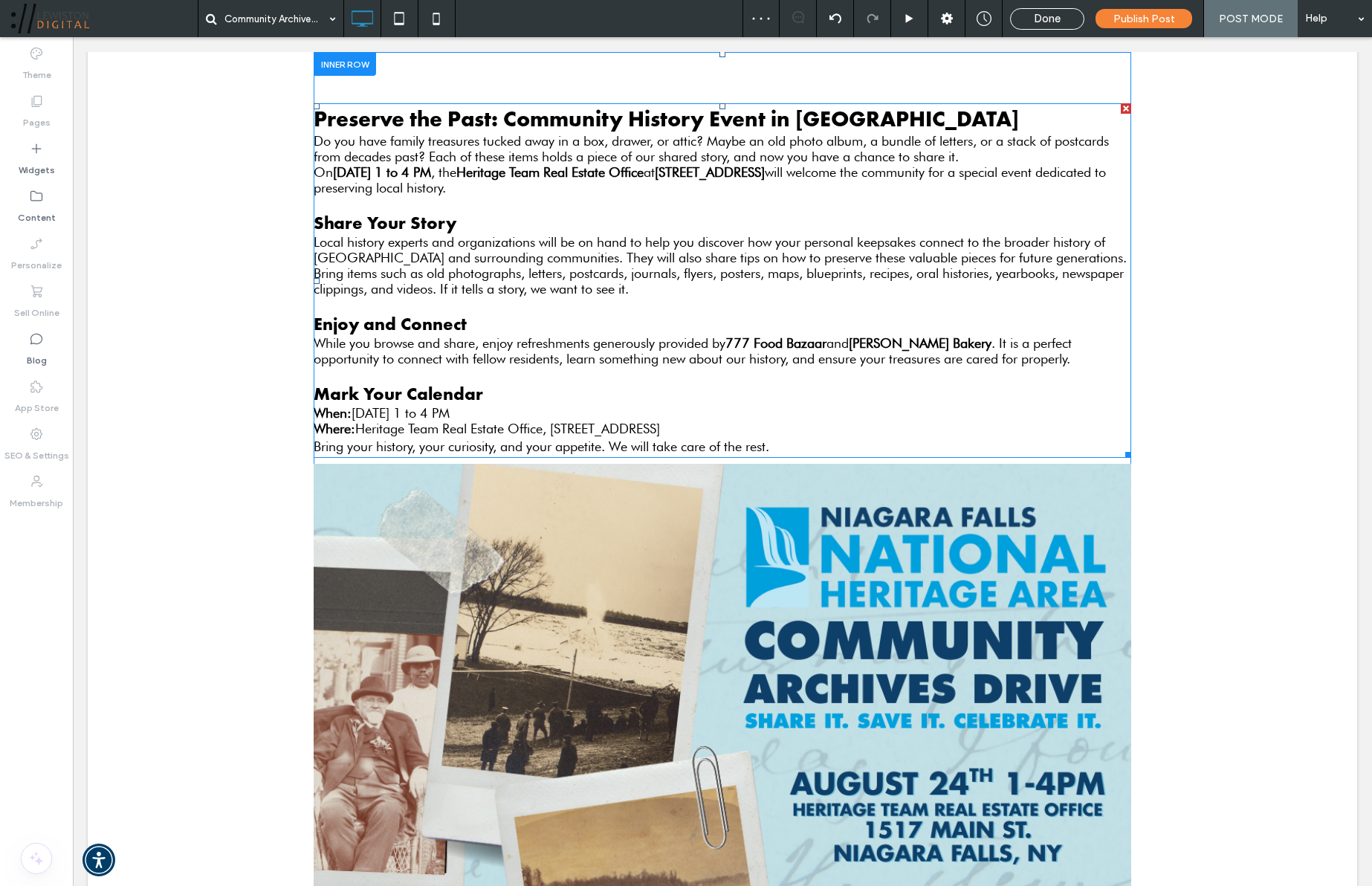
scroll to position [456, 0]
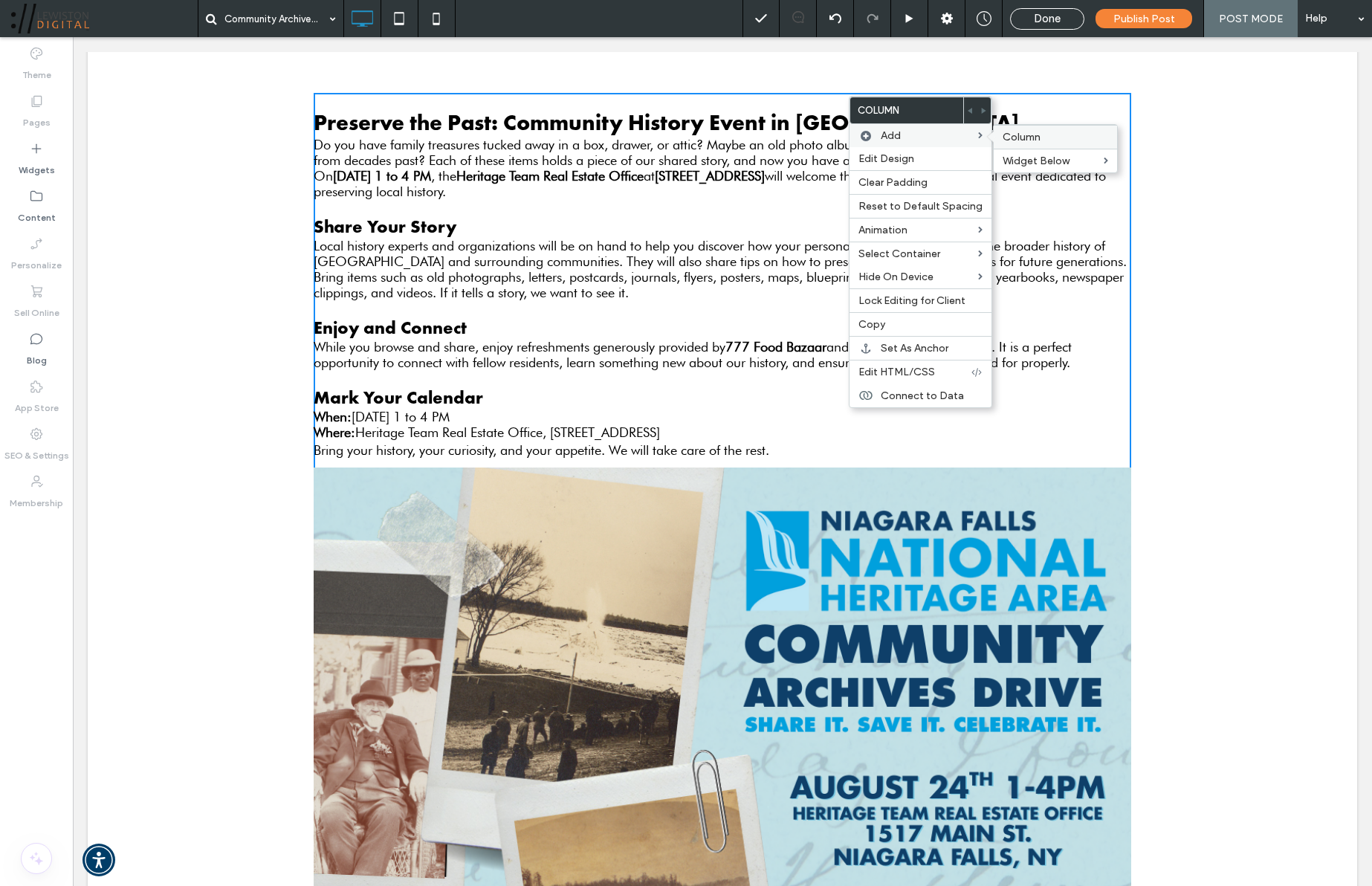
click at [1035, 143] on div "Column" at bounding box center [1055, 136] width 124 height 24
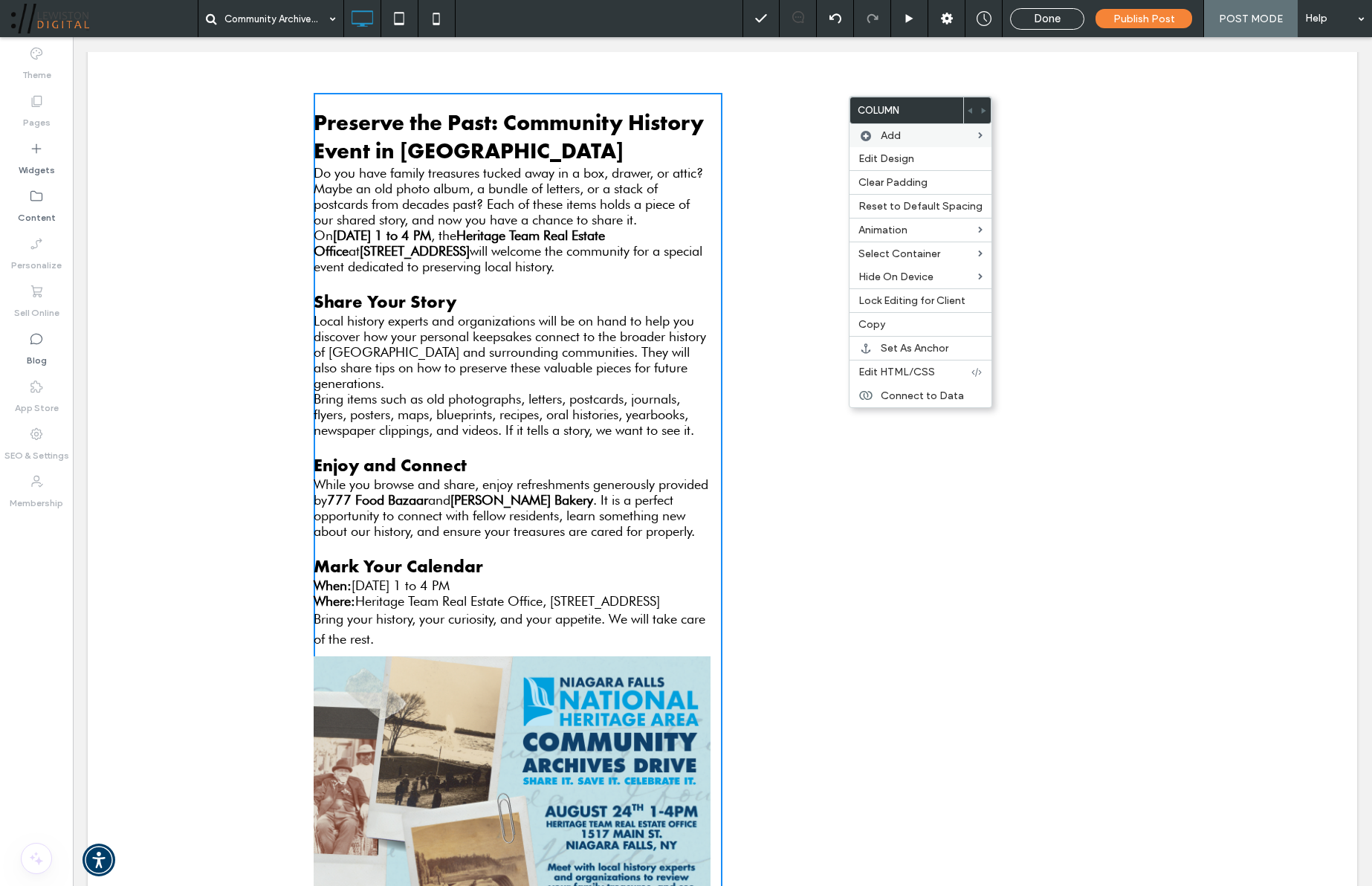
click at [800, 407] on div "Click To Paste Click To Paste" at bounding box center [926, 622] width 409 height 1060
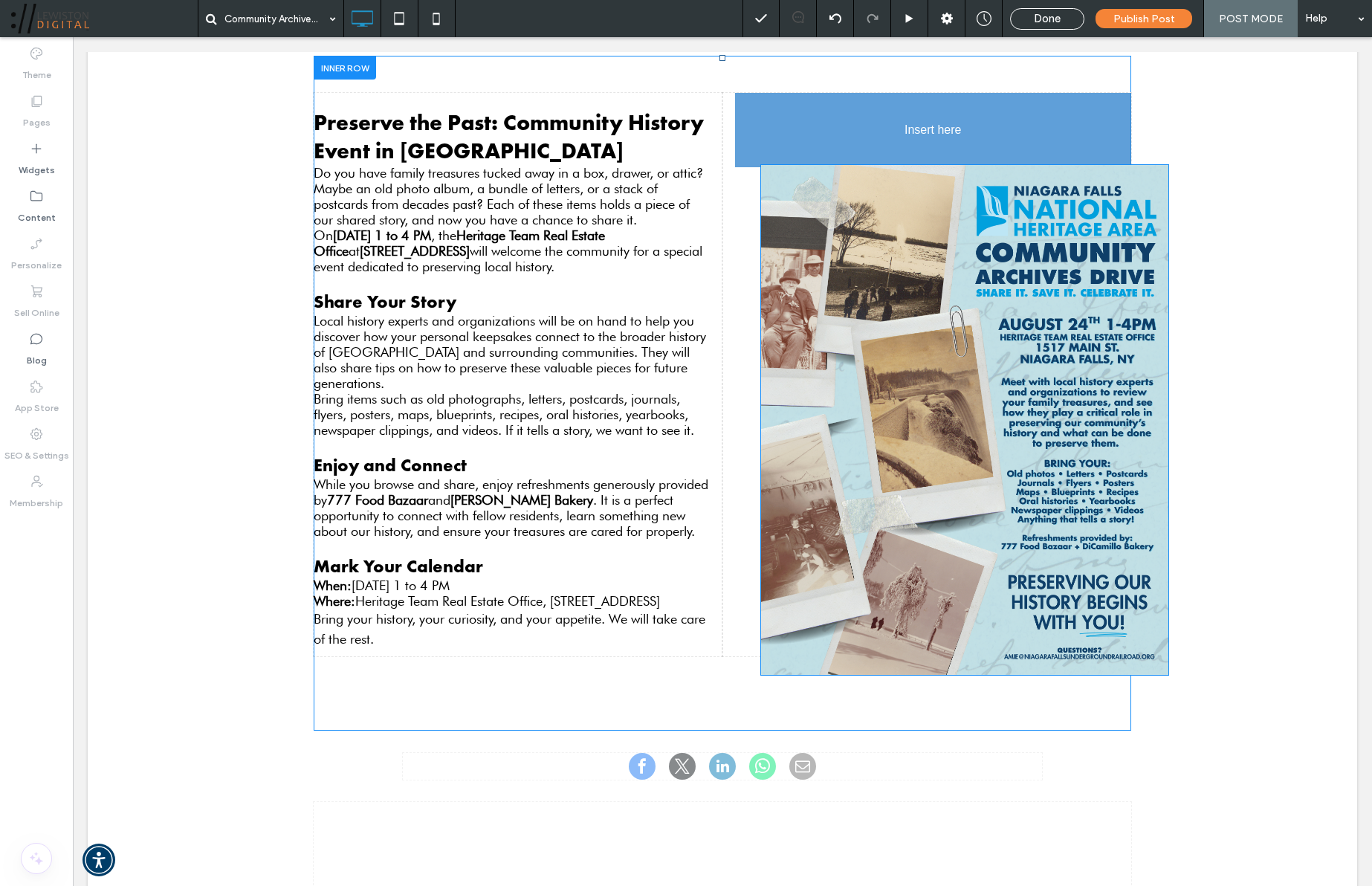
drag, startPoint x: 485, startPoint y: 806, endPoint x: 830, endPoint y: 313, distance: 601.7
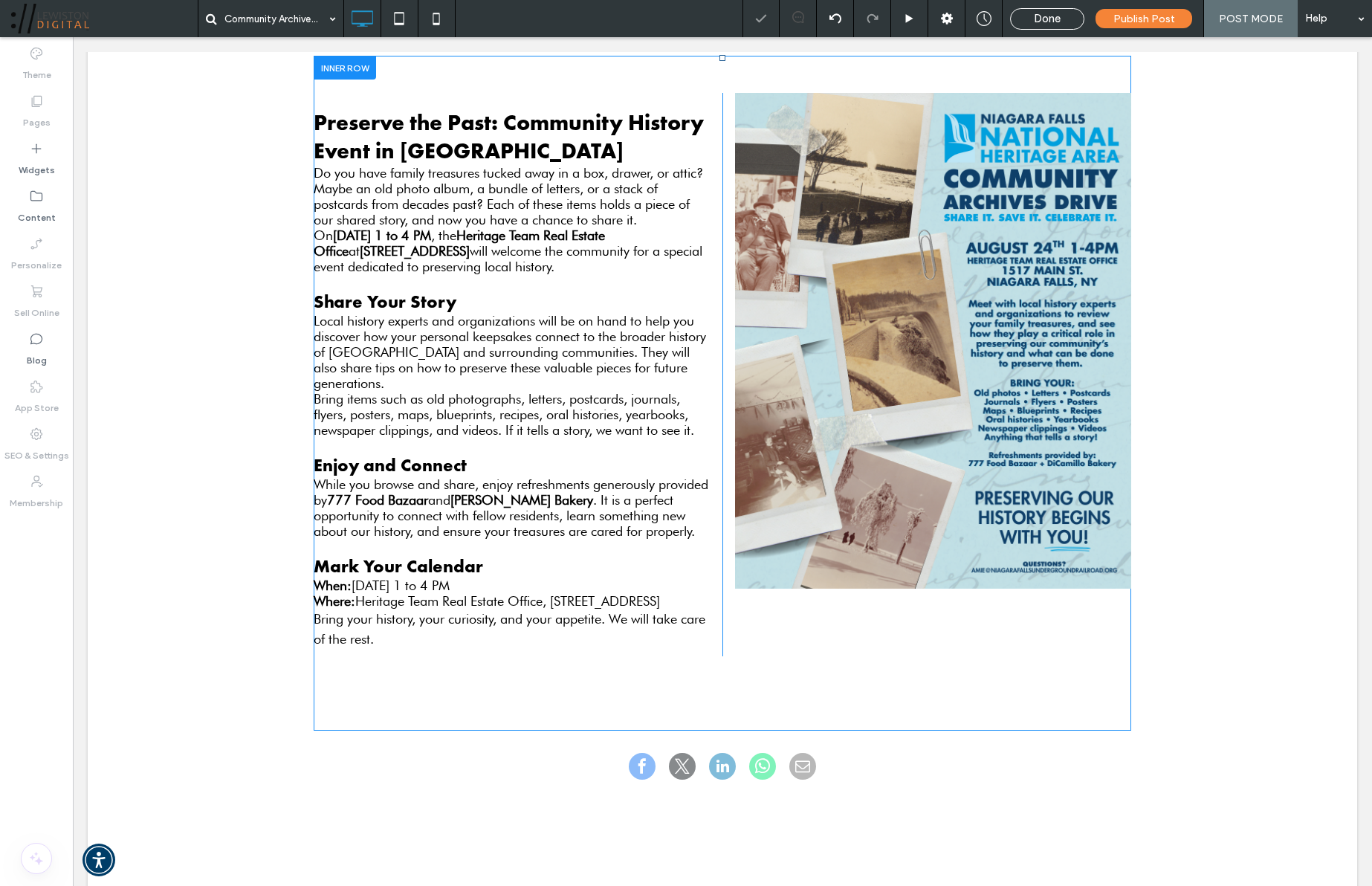
click at [1180, 434] on div "Preserve the Past: Community History Event in [GEOGRAPHIC_DATA] Do you have fam…" at bounding box center [723, 384] width 1270 height 716
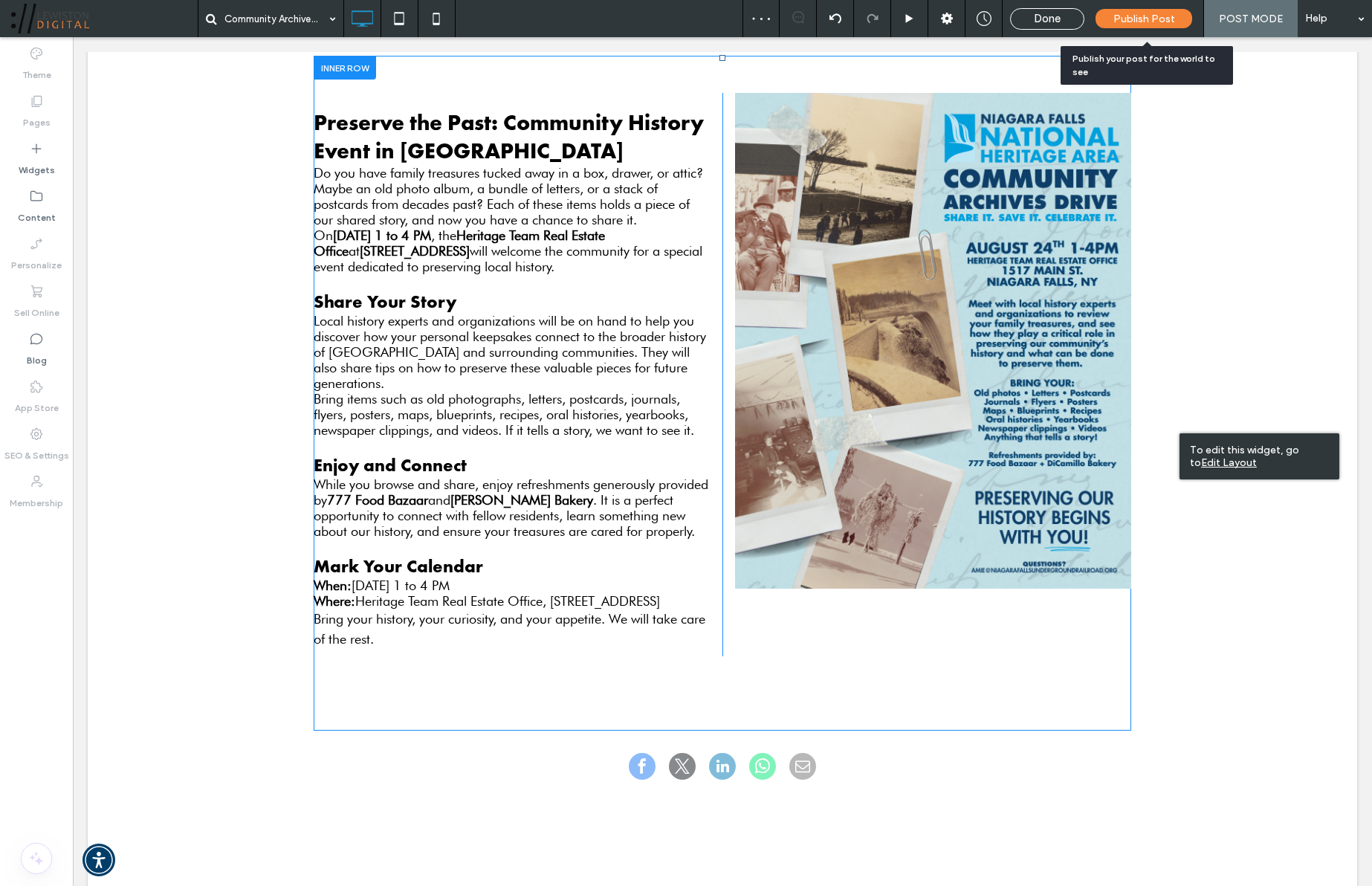
click at [1167, 18] on span "Publish Post" at bounding box center [1143, 19] width 61 height 12
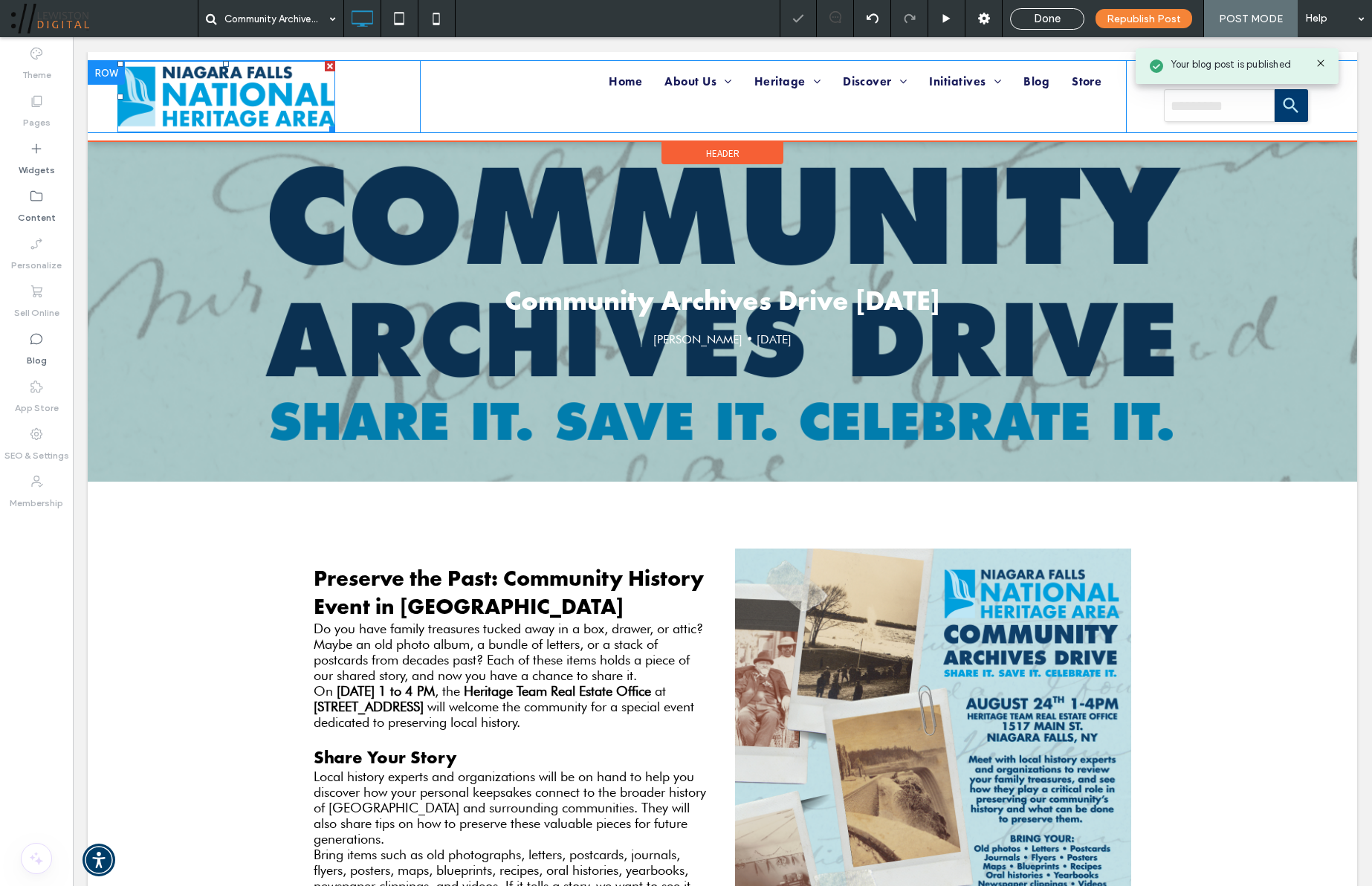
scroll to position [0, 0]
